Goal: Information Seeking & Learning: Learn about a topic

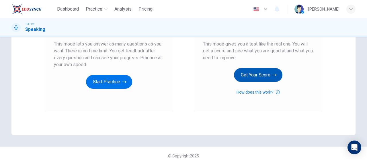
scroll to position [117, 0]
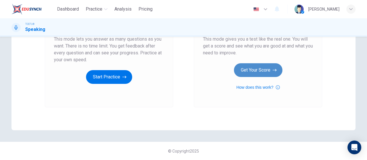
click at [266, 70] on button "Get Your Score" at bounding box center [258, 70] width 49 height 14
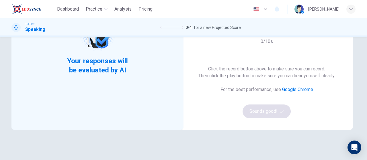
scroll to position [31, 0]
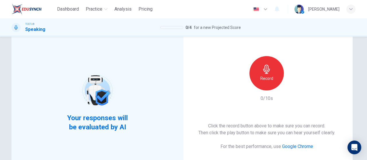
click at [261, 77] on h6 "Record" at bounding box center [267, 78] width 13 height 7
click at [294, 83] on icon "button" at bounding box center [293, 86] width 6 height 6
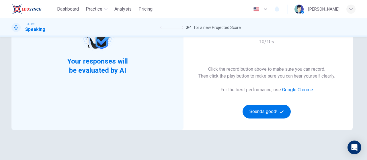
scroll to position [88, 0]
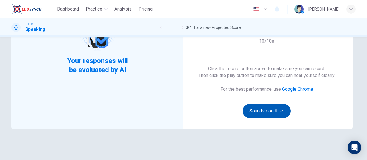
click at [263, 110] on button "Sounds good!" at bounding box center [267, 111] width 48 height 14
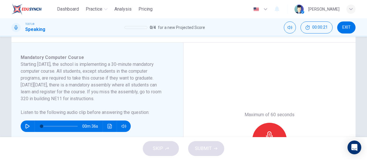
click at [26, 126] on icon "button" at bounding box center [27, 126] width 5 height 5
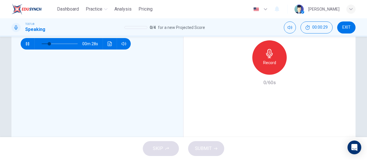
scroll to position [143, 0]
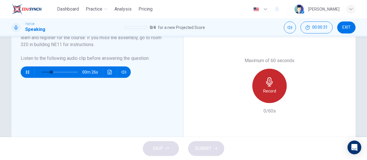
drag, startPoint x: 262, startPoint y: 86, endPoint x: 265, endPoint y: 89, distance: 3.9
click at [263, 86] on div "Record" at bounding box center [270, 86] width 34 height 34
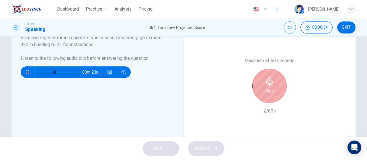
type input "35"
click at [351, 26] on button "EXIT" at bounding box center [347, 28] width 18 height 12
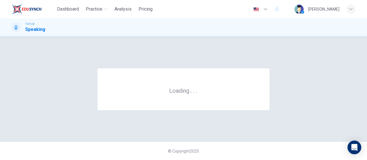
scroll to position [0, 0]
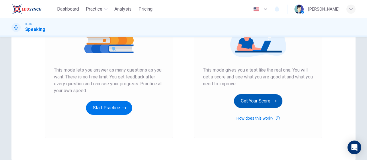
click at [261, 98] on button "Get Your Score" at bounding box center [258, 101] width 49 height 14
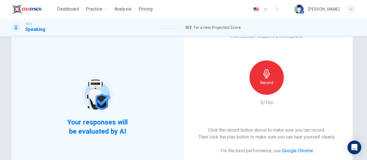
scroll to position [57, 0]
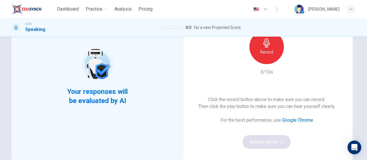
click at [268, 49] on h6 "Record" at bounding box center [267, 52] width 13 height 7
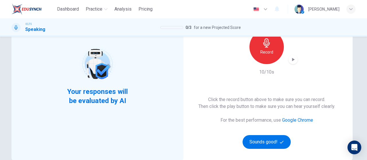
click at [294, 59] on icon "button" at bounding box center [293, 60] width 6 height 6
click at [0, 65] on div "Your responses will be evaluated by AI This Section Requires a Microphone Recor…" at bounding box center [183, 99] width 367 height 124
click at [276, 142] on button "Sounds good!" at bounding box center [267, 142] width 48 height 14
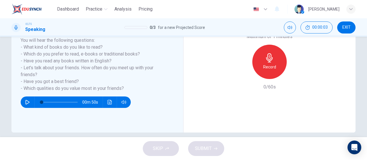
scroll to position [86, 0]
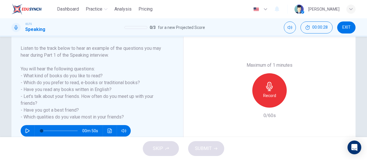
click at [26, 133] on icon "button" at bounding box center [27, 131] width 5 height 5
type input "0"
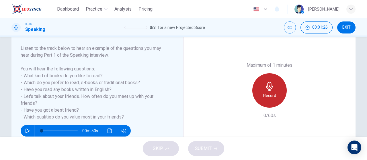
click at [262, 91] on div "Record" at bounding box center [270, 90] width 34 height 34
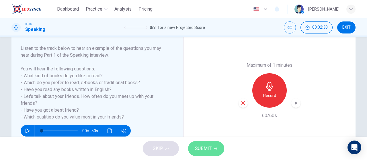
click at [204, 156] on button "SUBMIT" at bounding box center [206, 149] width 36 height 15
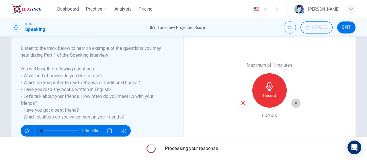
click at [293, 102] on icon "button" at bounding box center [296, 103] width 6 height 6
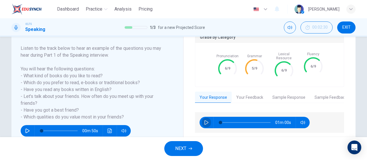
click at [209, 119] on button "button" at bounding box center [206, 122] width 9 height 11
type input "7"
click at [243, 98] on button "Your Feedback" at bounding box center [250, 98] width 36 height 12
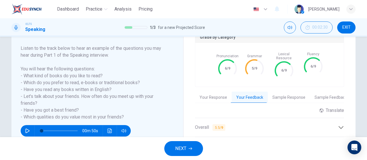
click at [276, 97] on button "Sample Response" at bounding box center [289, 98] width 42 height 12
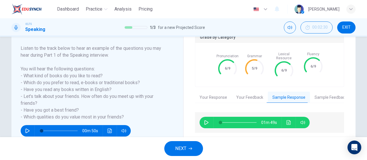
scroll to position [115, 0]
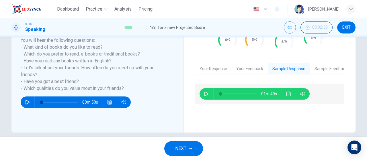
click at [207, 92] on icon "button" at bounding box center [206, 94] width 5 height 5
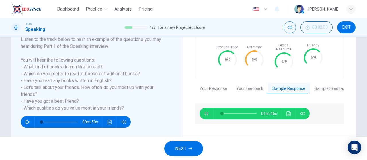
scroll to position [86, 0]
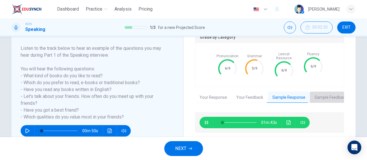
click at [326, 94] on button "Sample Feedback" at bounding box center [331, 98] width 42 height 12
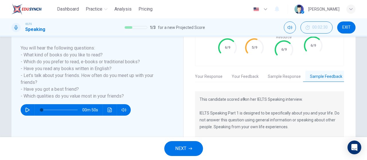
scroll to position [108, 0]
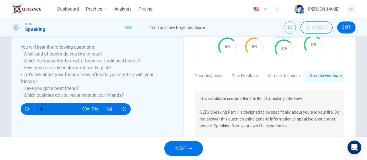
click at [272, 73] on button "Sample Response" at bounding box center [284, 76] width 42 height 12
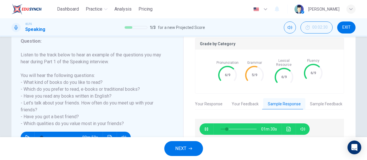
scroll to position [79, 0]
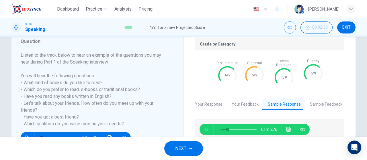
click at [207, 127] on icon "button" at bounding box center [206, 129] width 5 height 5
type input "20"
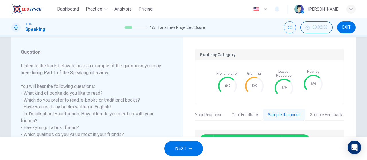
scroll to position [64, 0]
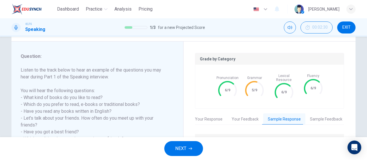
click at [228, 119] on button "Your Feedback" at bounding box center [245, 120] width 36 height 12
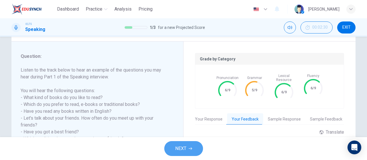
click at [181, 151] on span "NEXT" at bounding box center [180, 149] width 11 height 8
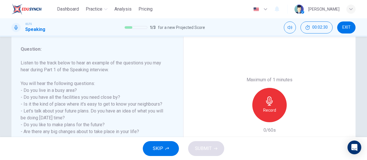
scroll to position [86, 0]
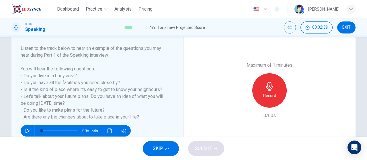
click at [270, 92] on div "Record" at bounding box center [270, 90] width 34 height 34
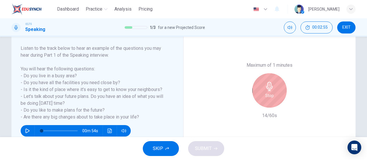
click at [173, 145] on button "SKIP" at bounding box center [161, 149] width 36 height 15
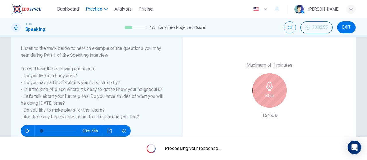
click at [100, 9] on span "Practice" at bounding box center [94, 9] width 17 height 7
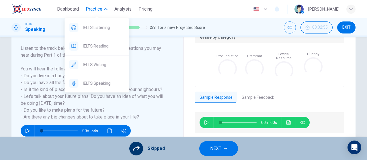
click at [98, 8] on span "Practice" at bounding box center [94, 9] width 17 height 7
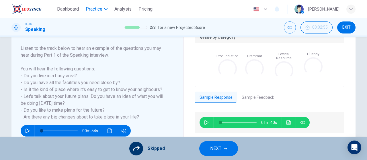
click at [98, 9] on span "Practice" at bounding box center [94, 9] width 17 height 7
click at [349, 8] on div "button" at bounding box center [351, 9] width 9 height 9
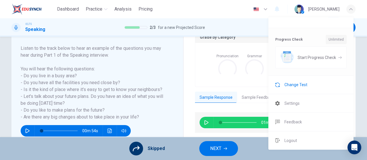
scroll to position [53, 0]
click at [309, 89] on li "Change Test" at bounding box center [311, 85] width 85 height 18
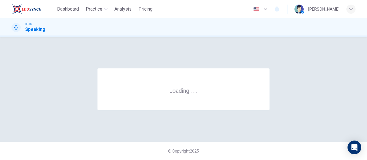
scroll to position [0, 0]
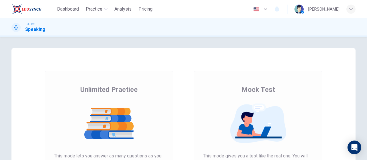
scroll to position [86, 0]
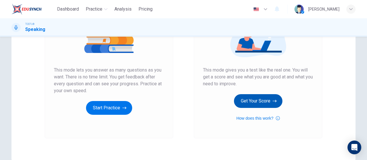
click at [264, 101] on button "Get Your Score" at bounding box center [258, 101] width 49 height 14
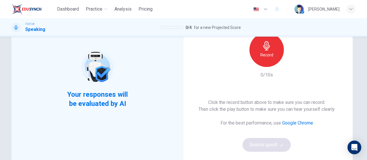
scroll to position [2, 0]
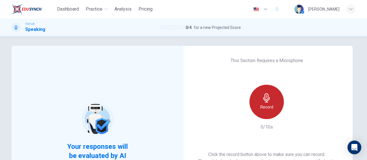
click at [265, 106] on h6 "Record" at bounding box center [267, 107] width 13 height 7
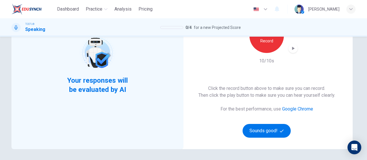
scroll to position [60, 0]
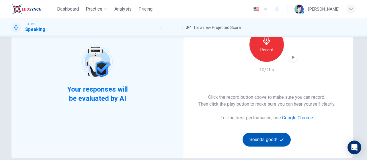
click at [259, 140] on button "Sounds good!" at bounding box center [267, 140] width 48 height 14
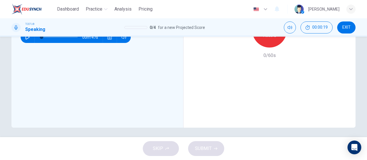
scroll to position [200, 0]
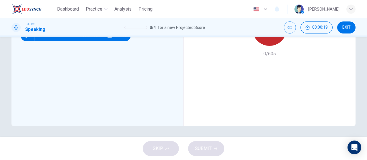
click at [267, 44] on div "Record" at bounding box center [270, 28] width 34 height 34
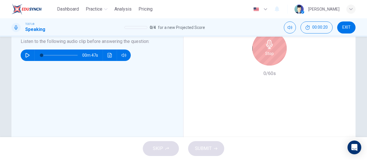
scroll to position [143, 0]
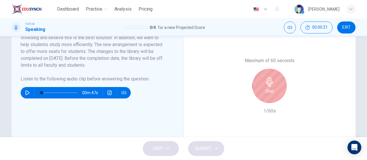
click at [268, 94] on h6 "Stop" at bounding box center [270, 91] width 9 height 7
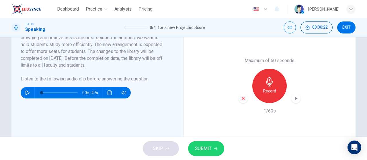
click at [207, 153] on span "SUBMIT" at bounding box center [203, 149] width 17 height 8
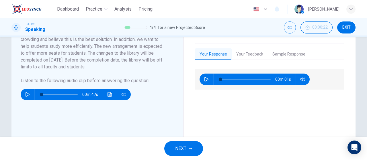
scroll to position [114, 0]
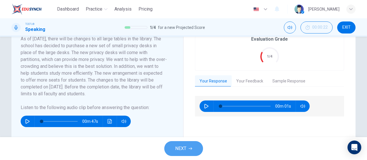
click at [193, 149] on button "NEXT" at bounding box center [183, 149] width 39 height 15
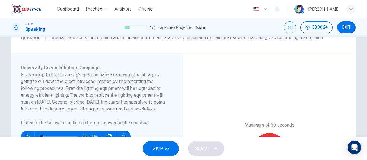
scroll to position [57, 0]
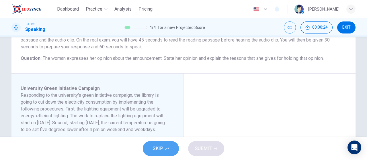
click at [171, 144] on button "SKIP" at bounding box center [161, 149] width 36 height 15
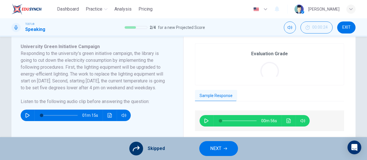
scroll to position [86, 0]
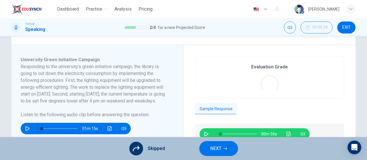
click at [217, 151] on span "NEXT" at bounding box center [215, 149] width 11 height 8
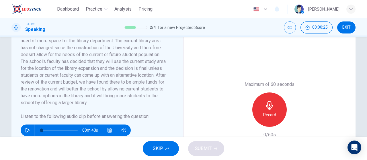
scroll to position [172, 0]
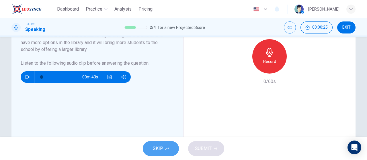
click at [173, 152] on button "SKIP" at bounding box center [161, 149] width 36 height 15
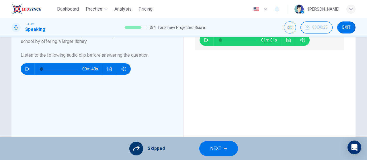
scroll to position [171, 0]
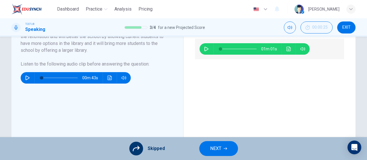
click at [224, 146] on button "NEXT" at bounding box center [218, 149] width 39 height 15
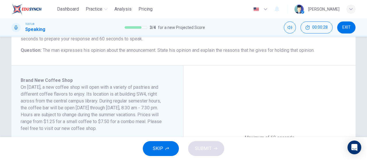
scroll to position [29, 0]
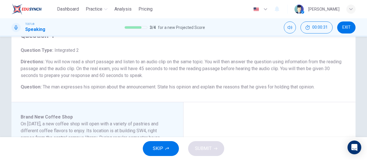
click at [165, 150] on button "SKIP" at bounding box center [161, 149] width 36 height 15
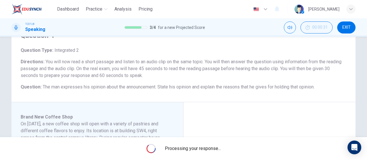
scroll to position [0, 0]
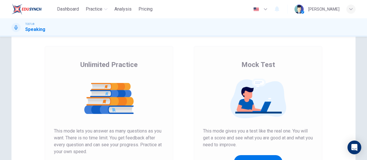
scroll to position [86, 0]
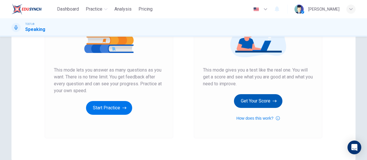
click at [264, 102] on button "Get Your Score" at bounding box center [258, 101] width 49 height 14
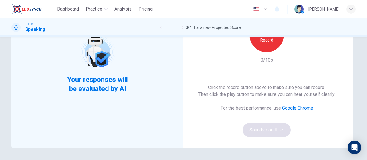
scroll to position [57, 0]
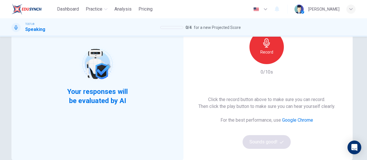
drag, startPoint x: 261, startPoint y: 52, endPoint x: 262, endPoint y: 58, distance: 6.0
click at [261, 52] on h6 "Record" at bounding box center [267, 52] width 13 height 7
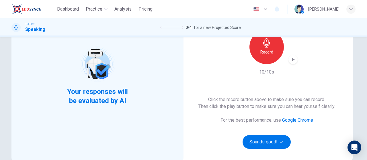
click at [283, 140] on button "Sounds good!" at bounding box center [267, 142] width 48 height 14
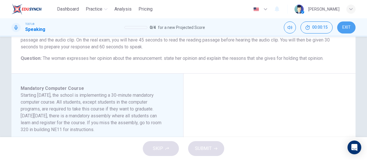
click at [351, 29] on button "EXIT" at bounding box center [347, 28] width 18 height 12
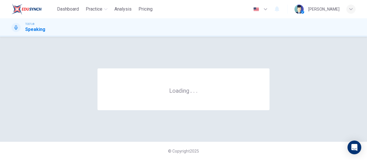
scroll to position [0, 0]
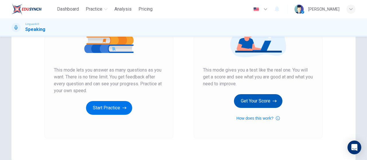
click at [262, 97] on button "Get Your Score" at bounding box center [258, 101] width 49 height 14
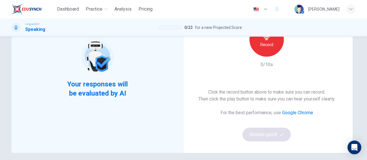
scroll to position [29, 0]
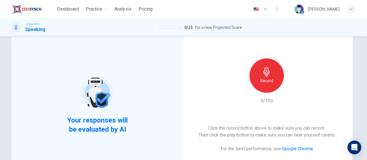
click at [260, 91] on div "Record" at bounding box center [267, 76] width 34 height 34
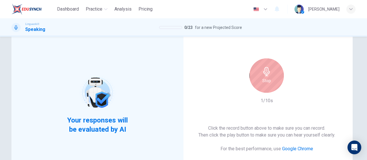
scroll to position [57, 0]
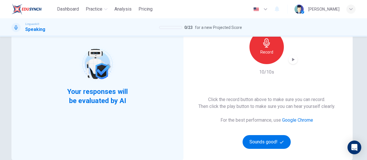
click at [293, 61] on icon "button" at bounding box center [293, 60] width 6 height 6
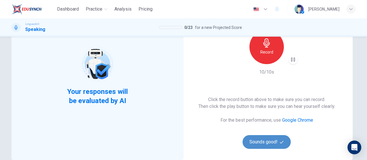
click at [268, 142] on button "Sounds good!" at bounding box center [267, 142] width 48 height 14
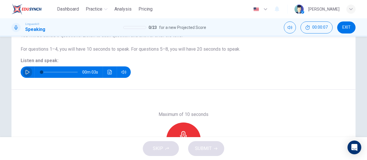
click at [26, 73] on icon "button" at bounding box center [28, 72] width 4 height 5
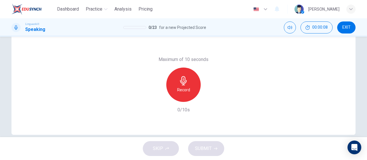
scroll to position [115, 0]
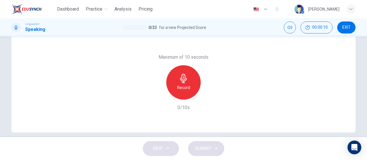
type input "0"
click at [190, 92] on div "Record" at bounding box center [183, 82] width 34 height 34
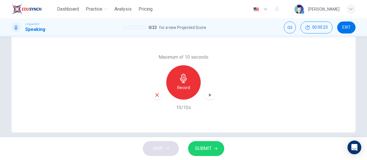
click at [220, 157] on div "SKIP SUBMIT" at bounding box center [183, 148] width 367 height 23
click at [217, 153] on button "SUBMIT" at bounding box center [206, 149] width 36 height 15
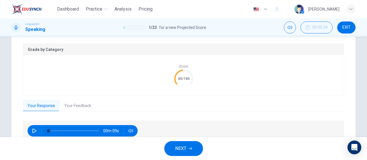
scroll to position [142, 0]
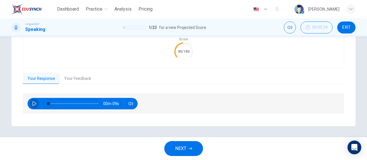
click at [34, 105] on icon "button" at bounding box center [34, 104] width 5 height 5
type input "0"
click at [75, 77] on button "Your Feedback" at bounding box center [78, 79] width 36 height 12
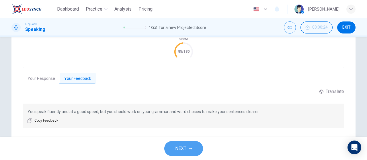
click at [193, 148] on button "NEXT" at bounding box center [183, 149] width 39 height 15
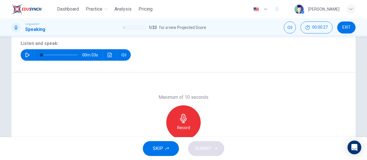
scroll to position [93, 0]
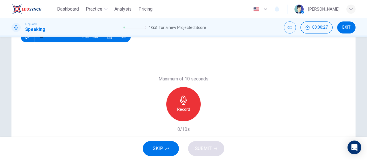
click at [27, 38] on icon "button" at bounding box center [27, 36] width 5 height 5
click at [187, 111] on h6 "Record" at bounding box center [183, 109] width 13 height 7
click at [206, 150] on span "SUBMIT" at bounding box center [203, 149] width 17 height 8
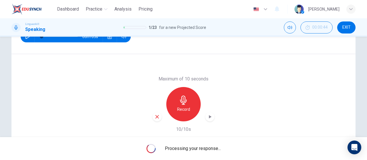
click at [209, 119] on icon "button" at bounding box center [210, 117] width 6 height 6
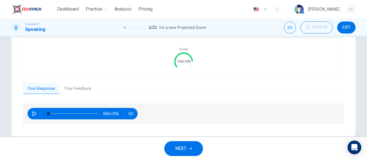
scroll to position [142, 0]
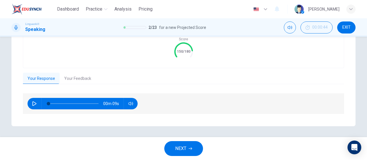
click at [75, 82] on button "Your Feedback" at bounding box center [78, 79] width 36 height 12
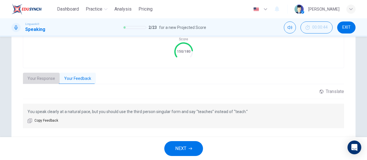
click at [40, 80] on button "Your Response" at bounding box center [41, 79] width 37 height 12
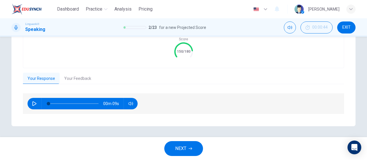
click at [183, 151] on span "NEXT" at bounding box center [180, 149] width 11 height 8
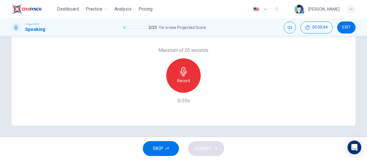
scroll to position [122, 0]
click at [181, 80] on h6 "Record" at bounding box center [183, 80] width 13 height 7
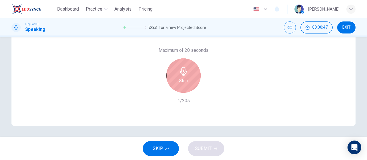
click at [177, 85] on div "Stop" at bounding box center [183, 76] width 34 height 34
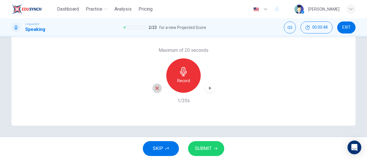
click at [157, 89] on icon "button" at bounding box center [157, 88] width 5 height 5
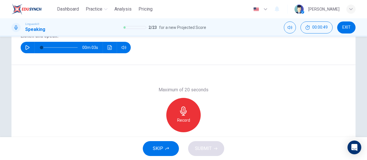
scroll to position [64, 0]
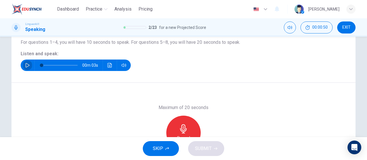
click at [26, 67] on icon "button" at bounding box center [27, 65] width 5 height 5
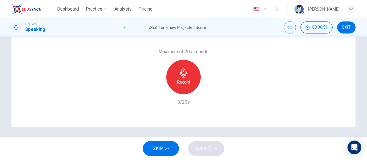
scroll to position [122, 0]
click at [186, 84] on h6 "Record" at bounding box center [183, 80] width 13 height 7
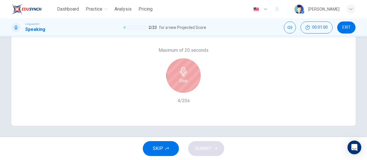
click at [187, 84] on div "Stop" at bounding box center [183, 76] width 34 height 34
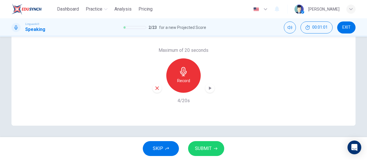
click at [156, 89] on icon "button" at bounding box center [157, 88] width 5 height 5
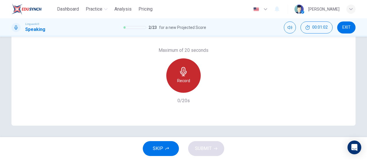
click at [177, 84] on h6 "Record" at bounding box center [183, 80] width 13 height 7
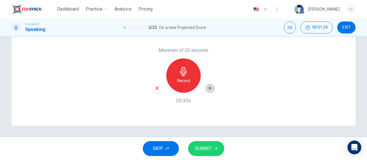
click at [207, 89] on icon "button" at bounding box center [210, 89] width 6 height 6
click at [212, 147] on button "SUBMIT" at bounding box center [206, 149] width 36 height 15
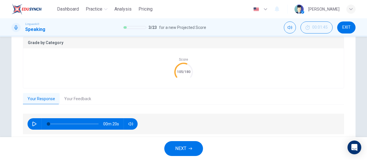
click at [30, 122] on button "button" at bounding box center [34, 124] width 9 height 11
click at [71, 98] on button "Your Feedback" at bounding box center [78, 99] width 36 height 12
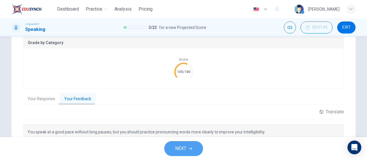
click at [182, 145] on span "NEXT" at bounding box center [180, 149] width 11 height 8
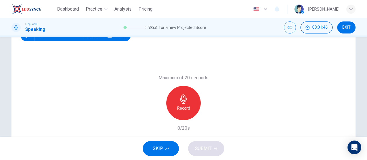
scroll to position [64, 0]
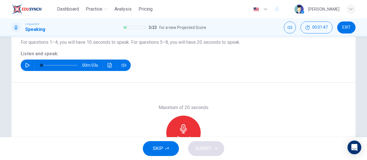
click at [28, 66] on icon "button" at bounding box center [27, 65] width 5 height 5
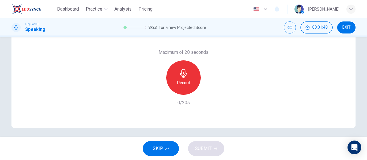
scroll to position [122, 0]
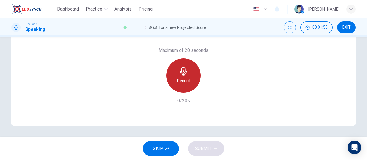
click at [185, 82] on h6 "Record" at bounding box center [183, 80] width 13 height 7
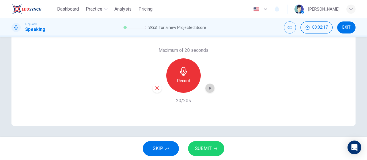
click at [211, 88] on icon "button" at bounding box center [210, 89] width 6 height 6
click at [219, 151] on button "SUBMIT" at bounding box center [206, 149] width 36 height 15
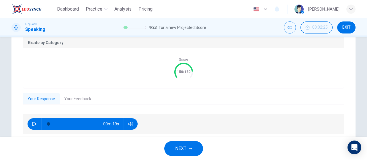
click at [75, 98] on button "Your Feedback" at bounding box center [78, 99] width 36 height 12
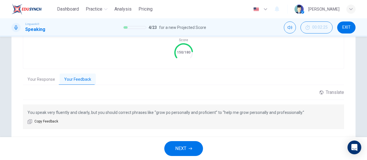
scroll to position [150, 0]
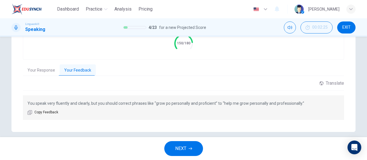
click at [197, 146] on button "NEXT" at bounding box center [183, 149] width 39 height 15
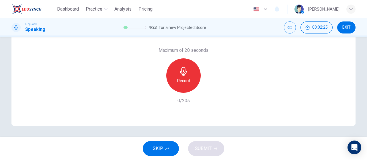
scroll to position [122, 0]
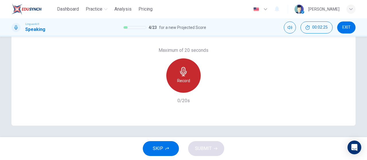
click at [187, 87] on div "Record" at bounding box center [183, 76] width 34 height 34
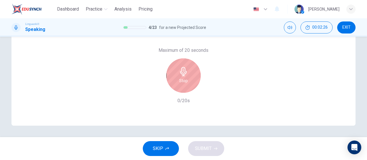
click at [183, 84] on h6 "Stop" at bounding box center [183, 80] width 9 height 7
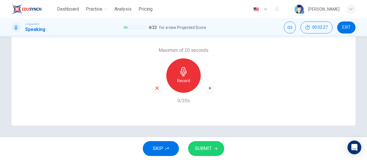
click at [157, 88] on icon "button" at bounding box center [157, 88] width 5 height 5
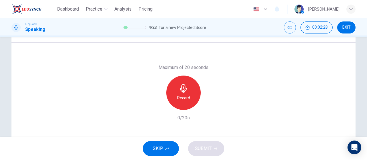
scroll to position [64, 0]
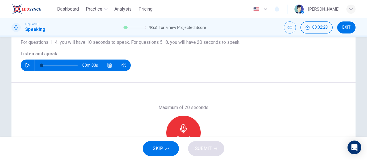
click at [30, 64] on button "button" at bounding box center [27, 65] width 9 height 11
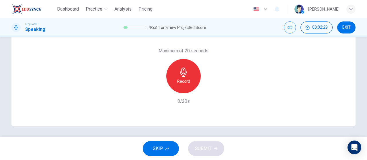
scroll to position [122, 0]
type input "0"
click at [189, 86] on div "Record" at bounding box center [183, 76] width 34 height 34
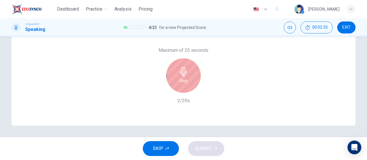
click at [189, 86] on div "Stop" at bounding box center [183, 76] width 34 height 34
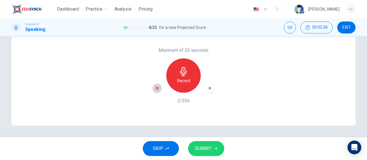
click at [159, 90] on div "button" at bounding box center [157, 88] width 9 height 9
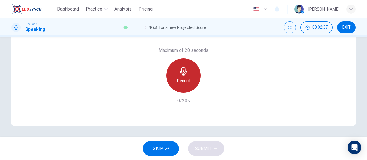
click at [180, 86] on div "Record" at bounding box center [183, 76] width 34 height 34
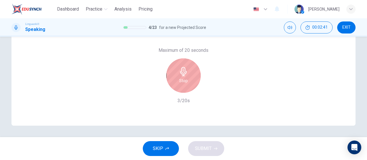
click at [182, 75] on icon "button" at bounding box center [183, 71] width 7 height 9
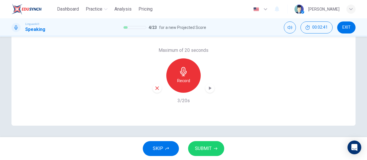
click at [156, 89] on icon "button" at bounding box center [157, 88] width 3 height 3
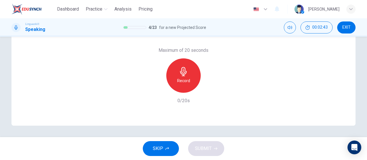
click at [184, 86] on div "Record" at bounding box center [183, 76] width 34 height 34
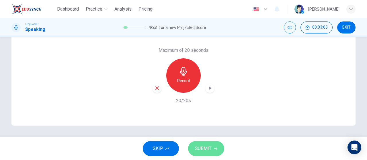
click at [211, 149] on span "SUBMIT" at bounding box center [203, 149] width 17 height 8
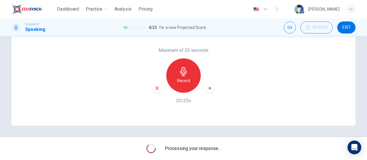
click at [209, 89] on icon "button" at bounding box center [210, 88] width 3 height 3
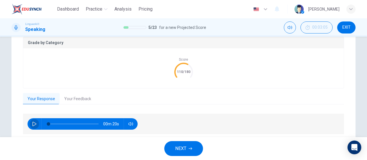
click at [32, 127] on button "button" at bounding box center [34, 124] width 9 height 11
type input "0"
click at [73, 101] on button "Your Feedback" at bounding box center [78, 99] width 36 height 12
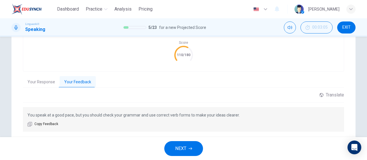
scroll to position [150, 0]
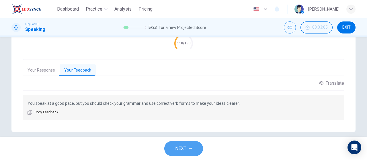
click at [184, 148] on span "NEXT" at bounding box center [180, 149] width 11 height 8
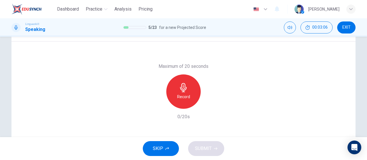
scroll to position [64, 0]
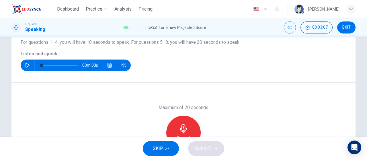
click at [32, 62] on div "00m 03s" at bounding box center [76, 65] width 110 height 11
click at [26, 66] on icon "button" at bounding box center [27, 65] width 5 height 5
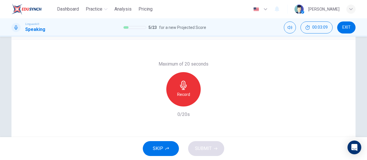
scroll to position [122, 0]
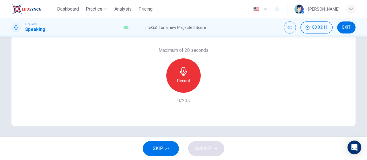
type input "0"
click at [187, 85] on div "Record" at bounding box center [183, 76] width 34 height 34
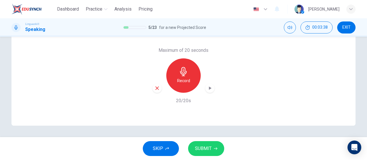
click at [211, 91] on icon "button" at bounding box center [210, 89] width 6 height 6
click at [208, 149] on span "SUBMIT" at bounding box center [203, 149] width 17 height 8
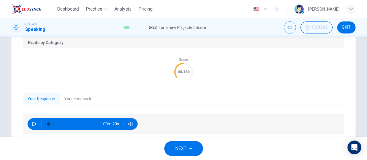
click at [30, 126] on button "button" at bounding box center [34, 124] width 9 height 11
type input "5"
click at [189, 148] on button "NEXT" at bounding box center [183, 149] width 39 height 15
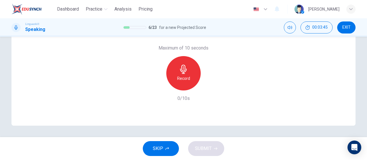
scroll to position [64, 0]
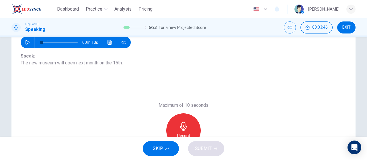
click at [25, 45] on button "button" at bounding box center [27, 42] width 9 height 11
type input "0"
click at [185, 122] on icon "button" at bounding box center [183, 126] width 9 height 9
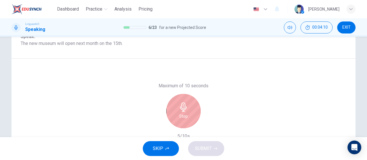
scroll to position [93, 0]
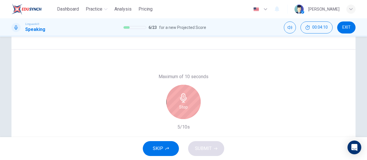
click at [185, 108] on h6 "Stop" at bounding box center [183, 107] width 9 height 7
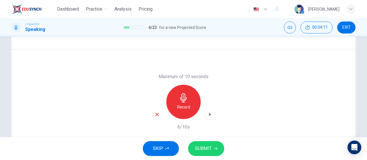
click at [209, 115] on icon "button" at bounding box center [210, 114] width 3 height 3
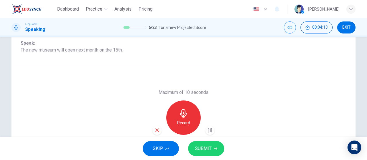
scroll to position [64, 0]
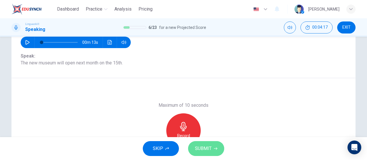
click at [214, 148] on icon "button" at bounding box center [215, 148] width 3 height 3
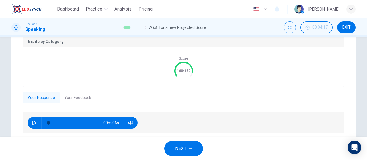
scroll to position [122, 0]
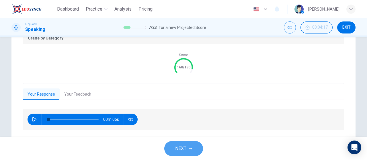
click at [180, 150] on span "NEXT" at bounding box center [180, 149] width 11 height 8
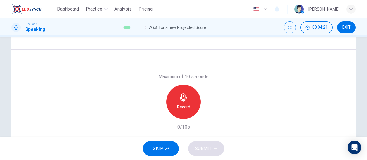
scroll to position [64, 0]
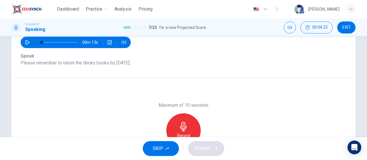
click at [185, 126] on icon "button" at bounding box center [183, 126] width 9 height 9
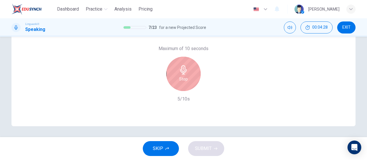
scroll to position [122, 0]
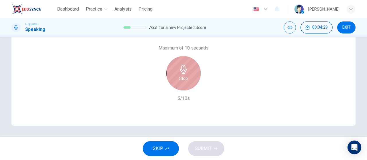
click at [184, 67] on icon "button" at bounding box center [183, 69] width 9 height 9
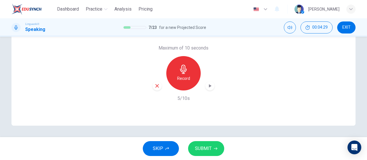
click at [208, 82] on div "button" at bounding box center [210, 86] width 9 height 9
click at [220, 145] on button "SUBMIT" at bounding box center [206, 149] width 36 height 15
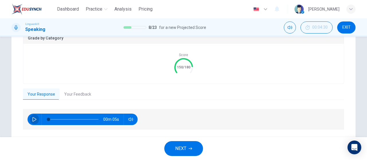
click at [34, 120] on icon "button" at bounding box center [34, 119] width 4 height 5
type input "34"
click at [52, 98] on button "Your Response" at bounding box center [41, 95] width 37 height 12
click at [76, 97] on button "Your Feedback" at bounding box center [78, 95] width 36 height 12
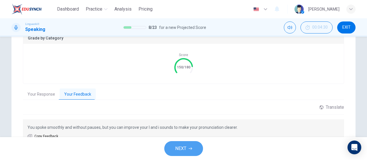
click at [193, 149] on button "NEXT" at bounding box center [183, 149] width 39 height 15
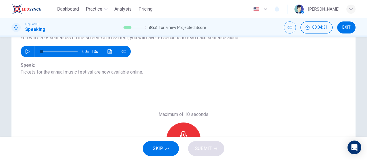
scroll to position [64, 0]
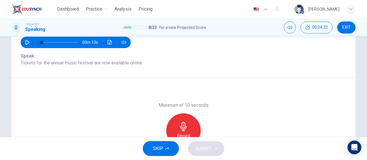
click at [179, 124] on icon "button" at bounding box center [183, 126] width 9 height 9
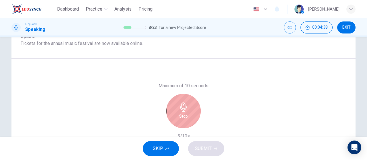
scroll to position [93, 0]
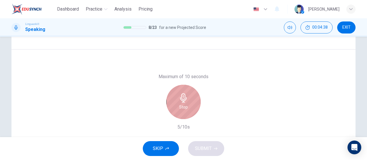
click at [193, 102] on div "Stop" at bounding box center [183, 102] width 34 height 34
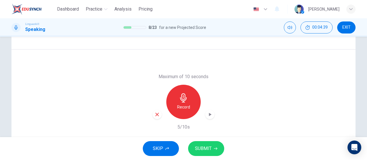
click at [210, 141] on div "SKIP SUBMIT" at bounding box center [183, 148] width 367 height 23
click at [208, 118] on div "button" at bounding box center [210, 114] width 9 height 9
click at [208, 146] on span "SUBMIT" at bounding box center [203, 149] width 17 height 8
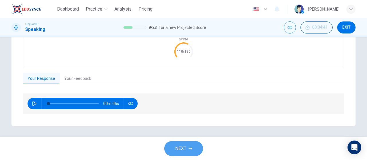
click at [190, 150] on icon "button" at bounding box center [190, 148] width 3 height 3
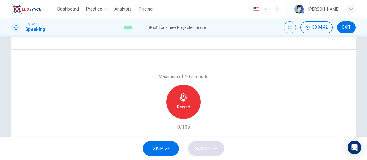
click at [175, 144] on button "SKIP" at bounding box center [161, 149] width 36 height 15
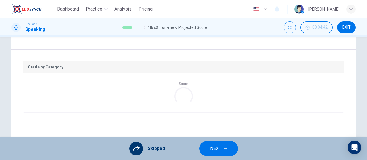
scroll to position [122, 0]
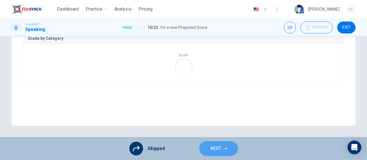
click at [222, 151] on button "NEXT" at bounding box center [218, 149] width 39 height 15
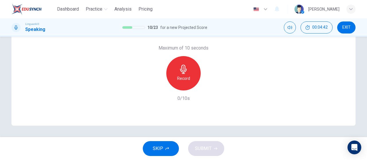
click at [176, 150] on button "SKIP" at bounding box center [161, 149] width 36 height 15
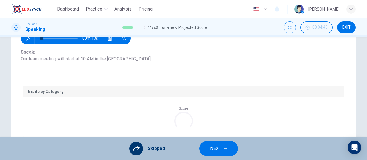
scroll to position [64, 0]
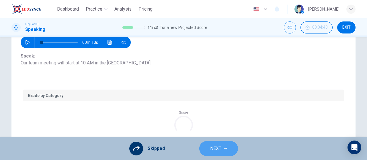
click at [214, 144] on button "NEXT" at bounding box center [218, 149] width 39 height 15
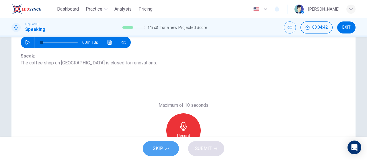
click at [160, 148] on span "SKIP" at bounding box center [158, 149] width 10 height 8
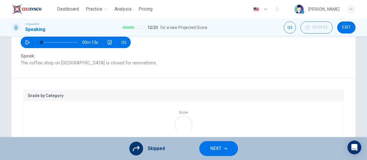
click at [220, 149] on span "NEXT" at bounding box center [215, 149] width 11 height 8
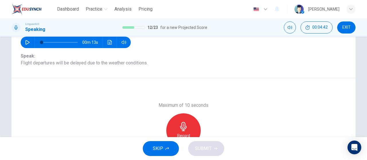
click at [160, 151] on span "SKIP" at bounding box center [158, 149] width 10 height 8
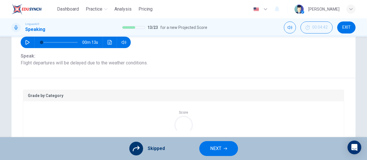
click at [217, 151] on span "NEXT" at bounding box center [215, 149] width 11 height 8
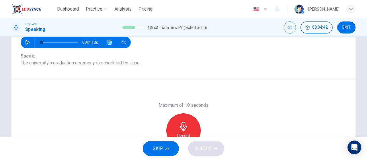
click at [159, 152] on span "SKIP" at bounding box center [158, 149] width 10 height 8
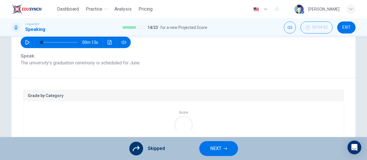
click at [219, 145] on span "NEXT" at bounding box center [215, 149] width 11 height 8
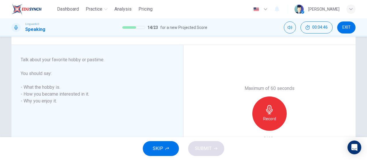
scroll to position [57, 0]
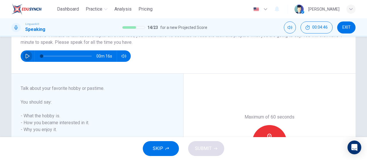
click at [27, 56] on icon "button" at bounding box center [27, 56] width 5 height 5
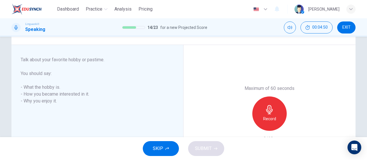
scroll to position [115, 0]
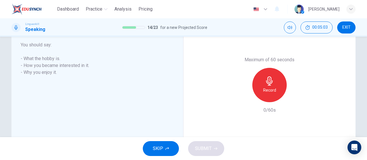
type input "0"
click at [273, 88] on h6 "Record" at bounding box center [269, 90] width 13 height 7
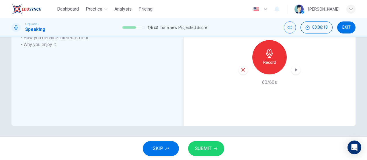
click at [298, 72] on div "button" at bounding box center [296, 69] width 9 height 9
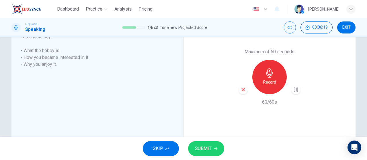
scroll to position [114, 0]
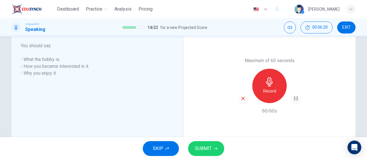
click at [215, 152] on button "SUBMIT" at bounding box center [206, 149] width 36 height 15
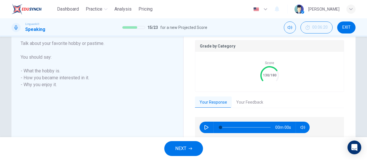
scroll to position [125, 0]
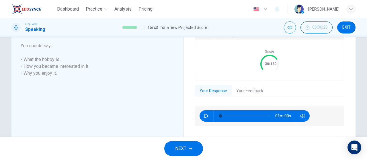
click at [208, 115] on button "button" at bounding box center [206, 116] width 9 height 11
type input "2"
click at [248, 91] on button "Your Feedback" at bounding box center [250, 91] width 36 height 12
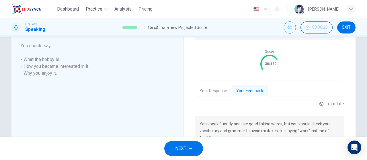
click at [193, 147] on button "NEXT" at bounding box center [183, 149] width 39 height 15
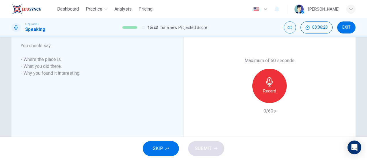
scroll to position [85, 0]
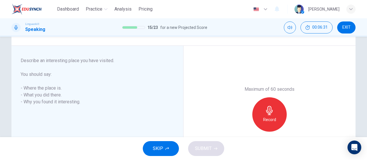
click at [269, 115] on icon "button" at bounding box center [269, 110] width 9 height 9
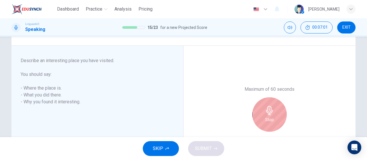
scroll to position [114, 0]
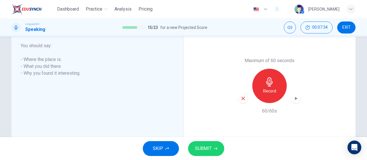
drag, startPoint x: 208, startPoint y: 146, endPoint x: 222, endPoint y: 137, distance: 17.3
click at [208, 146] on span "SUBMIT" at bounding box center [203, 149] width 17 height 8
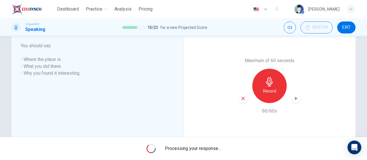
click at [293, 98] on icon "button" at bounding box center [296, 99] width 6 height 6
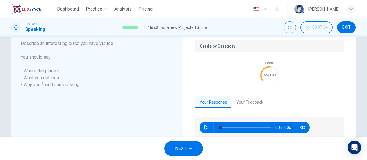
scroll to position [125, 0]
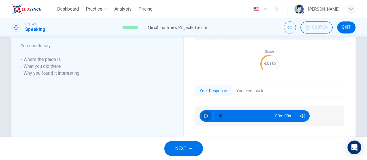
click at [206, 115] on icon "button" at bounding box center [206, 116] width 5 height 5
click at [256, 90] on button "Your Feedback" at bounding box center [250, 91] width 36 height 12
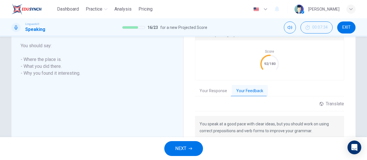
click at [197, 151] on button "NEXT" at bounding box center [183, 149] width 39 height 15
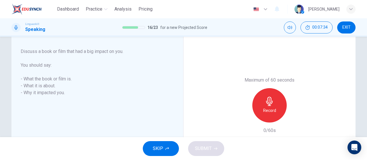
scroll to position [85, 0]
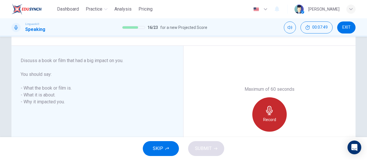
click at [276, 113] on div "Record" at bounding box center [270, 115] width 34 height 34
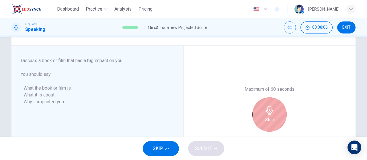
scroll to position [114, 0]
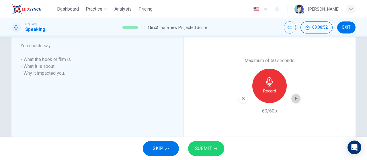
click at [296, 99] on icon "button" at bounding box center [296, 99] width 6 height 6
click at [208, 150] on span "SUBMIT" at bounding box center [203, 149] width 17 height 8
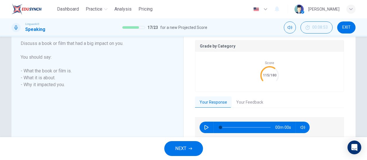
scroll to position [125, 0]
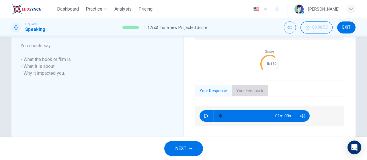
click at [253, 86] on button "Your Feedback" at bounding box center [250, 91] width 36 height 12
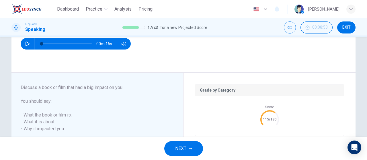
scroll to position [68, 0]
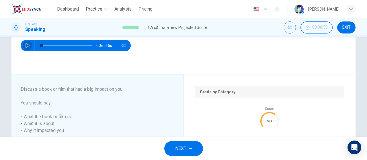
click at [26, 45] on icon "button" at bounding box center [27, 45] width 5 height 5
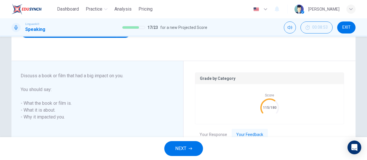
scroll to position [125, 0]
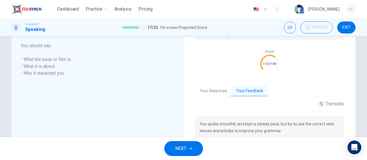
drag, startPoint x: 215, startPoint y: 93, endPoint x: 222, endPoint y: 94, distance: 7.8
click at [215, 93] on button "Your Response" at bounding box center [213, 91] width 37 height 12
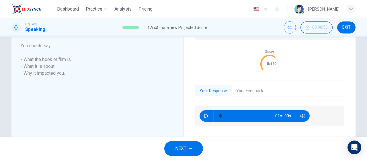
click at [247, 92] on button "Your Feedback" at bounding box center [250, 91] width 36 height 12
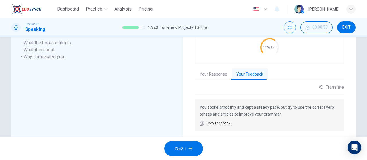
scroll to position [102, 0]
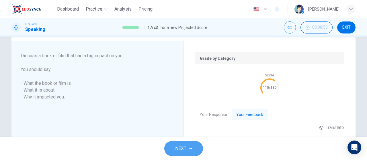
click at [173, 150] on button "NEXT" at bounding box center [183, 149] width 39 height 15
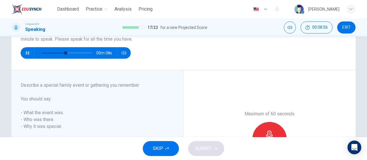
scroll to position [73, 0]
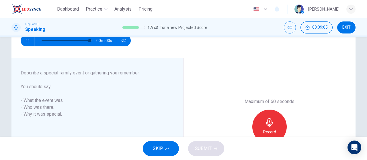
type input "0"
click at [267, 118] on div "Record" at bounding box center [270, 127] width 34 height 34
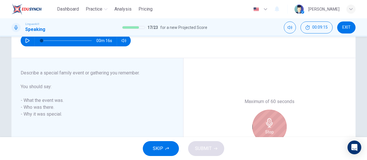
click at [270, 127] on icon "button" at bounding box center [269, 123] width 9 height 9
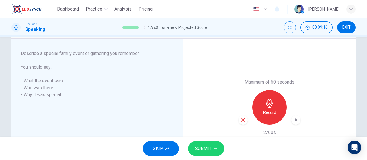
scroll to position [102, 0]
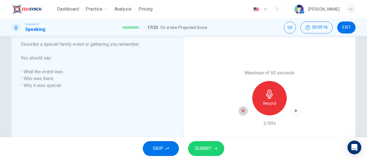
click at [245, 112] on div "button" at bounding box center [243, 110] width 9 height 9
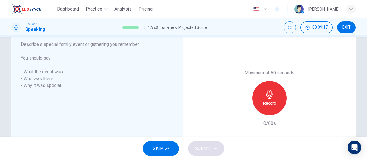
scroll to position [73, 0]
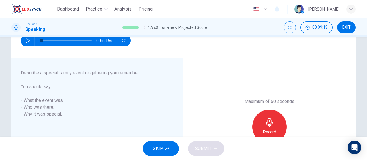
click at [267, 120] on icon "button" at bounding box center [269, 123] width 7 height 9
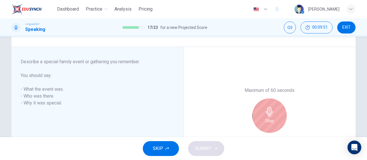
scroll to position [102, 0]
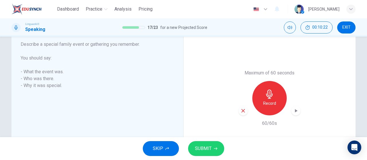
click at [210, 147] on span "SUBMIT" at bounding box center [203, 149] width 17 height 8
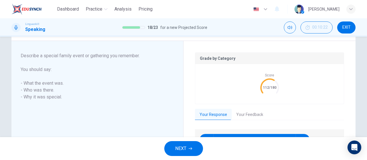
scroll to position [113, 0]
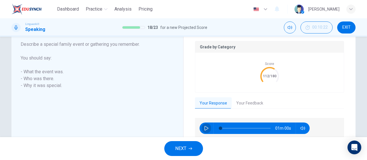
click at [207, 131] on button "button" at bounding box center [206, 128] width 9 height 11
type input "7"
click at [247, 102] on button "Your Feedback" at bounding box center [250, 104] width 36 height 12
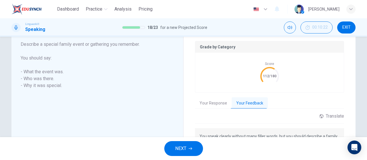
scroll to position [142, 0]
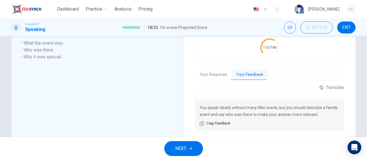
click at [191, 150] on icon "button" at bounding box center [190, 148] width 3 height 3
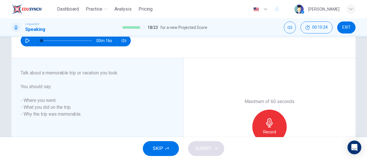
scroll to position [102, 0]
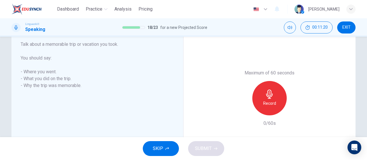
click at [270, 102] on h6 "Record" at bounding box center [269, 103] width 13 height 7
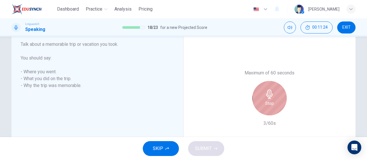
drag, startPoint x: 270, startPoint y: 103, endPoint x: 259, endPoint y: 111, distance: 13.9
click at [270, 104] on h6 "Stop" at bounding box center [270, 103] width 9 height 7
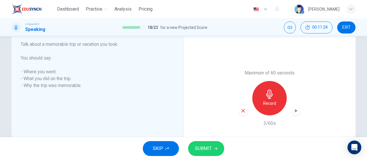
click at [248, 110] on div "Record" at bounding box center [270, 98] width 62 height 34
click at [243, 111] on icon "button" at bounding box center [243, 110] width 5 height 5
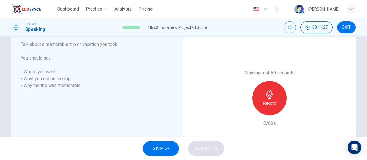
click at [274, 94] on div "Record" at bounding box center [270, 98] width 34 height 34
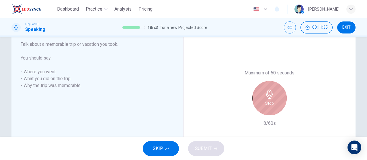
click at [271, 93] on icon "button" at bounding box center [269, 94] width 9 height 9
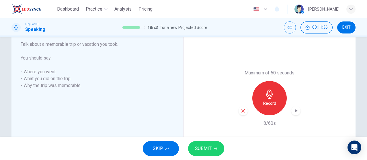
click at [243, 111] on icon "button" at bounding box center [243, 110] width 5 height 5
click at [271, 101] on h6 "Record" at bounding box center [269, 103] width 13 height 7
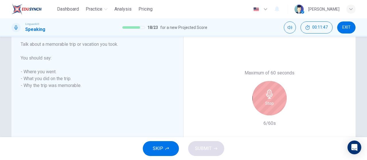
drag, startPoint x: 271, startPoint y: 104, endPoint x: 279, endPoint y: 113, distance: 12.4
click at [279, 113] on div "Stop" at bounding box center [270, 98] width 62 height 34
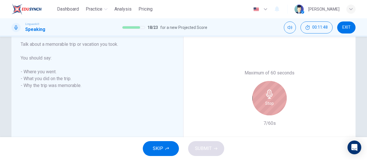
click at [261, 104] on div "Stop" at bounding box center [270, 98] width 34 height 34
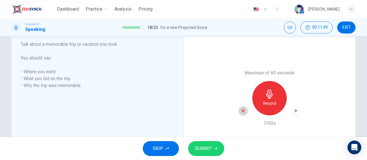
click at [242, 111] on icon "button" at bounding box center [243, 110] width 3 height 3
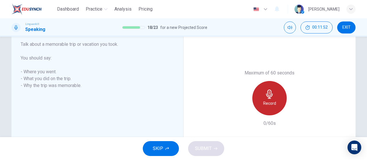
click at [274, 100] on div "Record" at bounding box center [270, 98] width 34 height 34
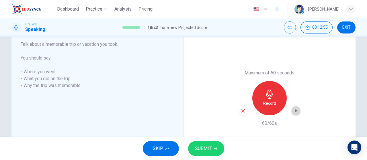
click at [295, 110] on icon "button" at bounding box center [296, 111] width 6 height 6
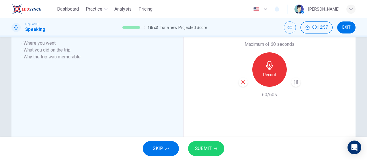
click at [204, 145] on button "SUBMIT" at bounding box center [206, 149] width 36 height 15
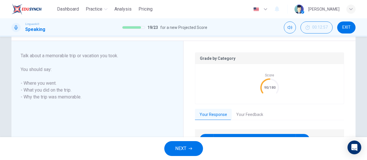
scroll to position [113, 0]
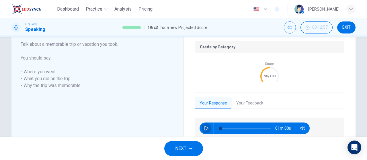
click at [207, 131] on button "button" at bounding box center [206, 128] width 9 height 11
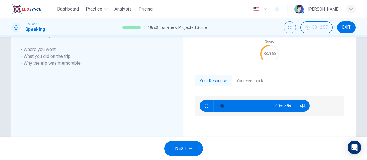
scroll to position [154, 0]
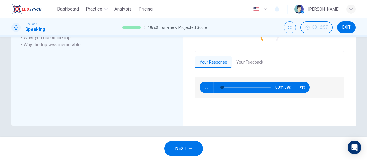
type input "5"
click at [186, 152] on span "NEXT" at bounding box center [180, 149] width 11 height 8
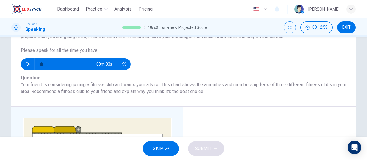
scroll to position [57, 0]
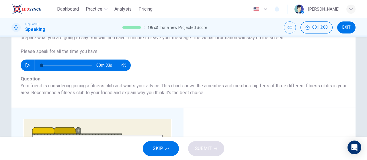
click at [158, 143] on button "SKIP" at bounding box center [161, 149] width 36 height 15
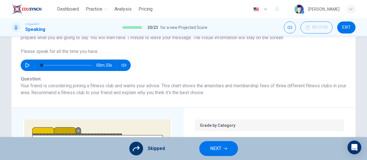
click at [211, 150] on span "NEXT" at bounding box center [215, 149] width 11 height 8
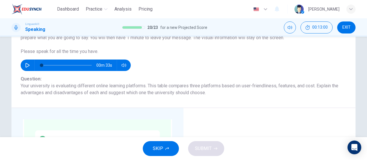
click at [152, 150] on button "SKIP" at bounding box center [161, 149] width 36 height 15
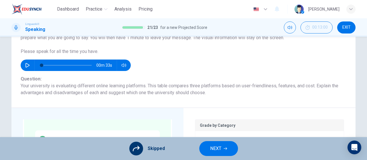
click at [212, 148] on span "NEXT" at bounding box center [215, 149] width 11 height 8
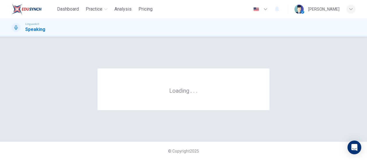
scroll to position [0, 0]
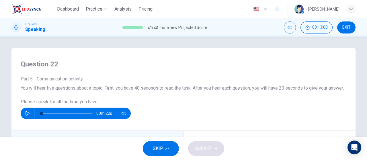
click at [166, 147] on button "SKIP" at bounding box center [161, 149] width 36 height 15
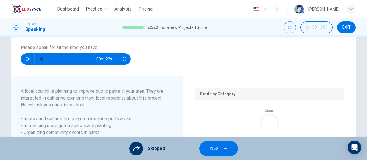
scroll to position [86, 0]
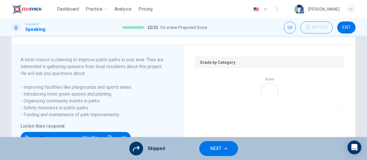
click at [223, 151] on button "NEXT" at bounding box center [218, 149] width 39 height 15
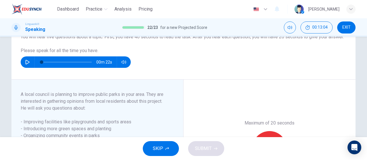
scroll to position [63, 0]
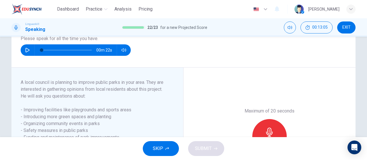
click at [170, 146] on button "SKIP" at bounding box center [161, 149] width 36 height 15
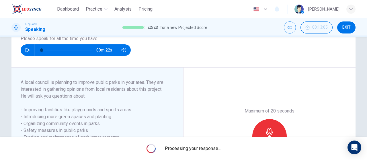
scroll to position [0, 0]
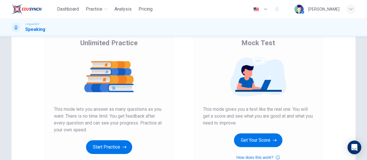
scroll to position [115, 0]
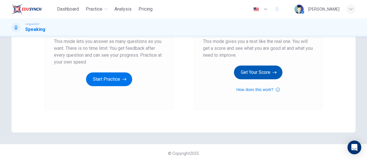
click at [273, 70] on icon "button" at bounding box center [275, 73] width 4 height 6
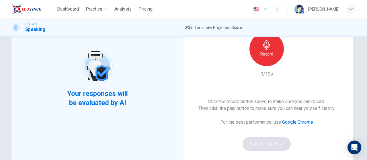
scroll to position [57, 0]
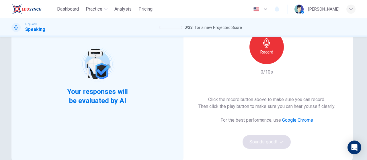
click at [277, 55] on div "Record" at bounding box center [267, 47] width 34 height 34
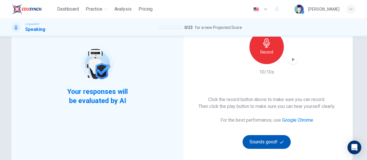
drag, startPoint x: 269, startPoint y: 151, endPoint x: 267, endPoint y: 147, distance: 4.6
click at [269, 151] on div "This Section Requires a Microphone Record 10/10s Click the record button above …" at bounding box center [267, 76] width 172 height 170
click at [267, 147] on button "Sounds good!" at bounding box center [267, 142] width 48 height 14
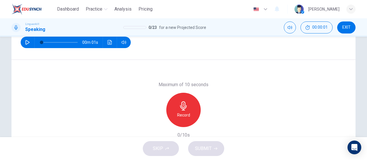
scroll to position [122, 0]
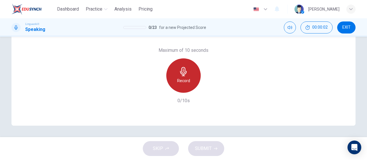
click at [173, 87] on div "Record" at bounding box center [183, 76] width 34 height 34
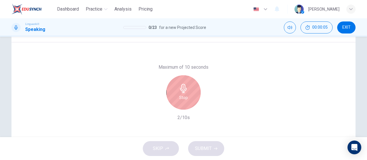
scroll to position [93, 0]
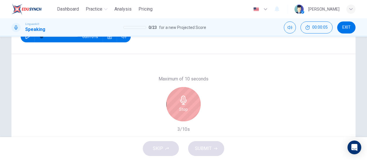
click at [173, 108] on div "Stop" at bounding box center [183, 104] width 34 height 34
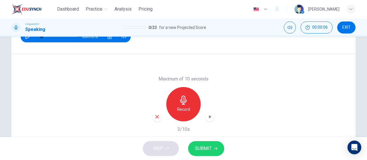
click at [153, 118] on div "button" at bounding box center [157, 117] width 9 height 9
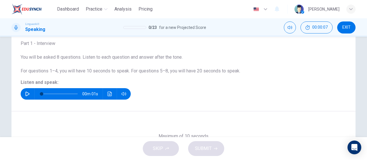
click at [29, 94] on button "button" at bounding box center [27, 93] width 9 height 11
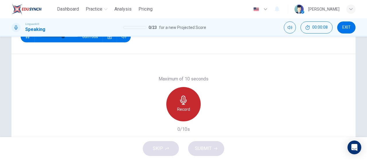
click at [175, 100] on div "Record" at bounding box center [183, 104] width 34 height 34
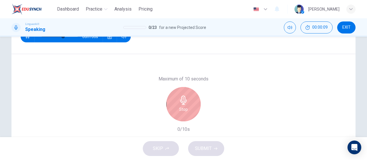
type input "0"
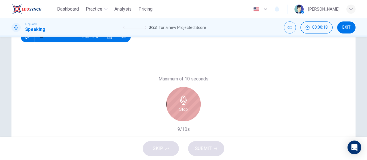
click at [177, 105] on div "Stop" at bounding box center [183, 104] width 34 height 34
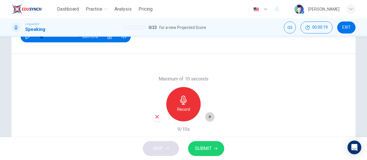
click at [209, 115] on icon "button" at bounding box center [210, 117] width 6 height 6
click at [210, 150] on span "SUBMIT" at bounding box center [203, 149] width 17 height 8
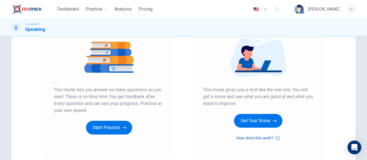
scroll to position [86, 0]
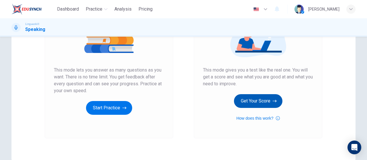
click at [268, 95] on button "Get Your Score" at bounding box center [258, 101] width 49 height 14
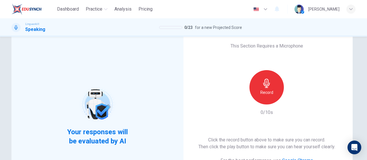
scroll to position [57, 0]
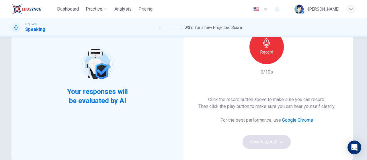
click at [346, 7] on div "[PERSON_NAME]" at bounding box center [325, 9] width 61 height 9
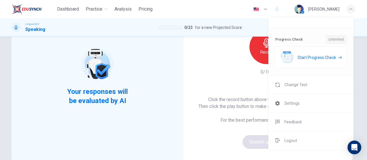
scroll to position [53, 0]
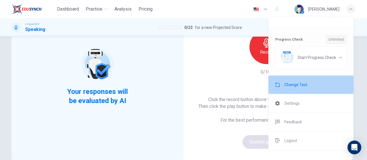
click at [312, 85] on li "Change Test" at bounding box center [311, 85] width 85 height 18
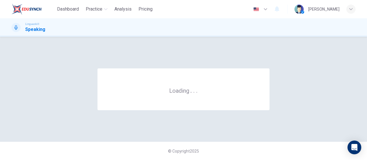
scroll to position [0, 0]
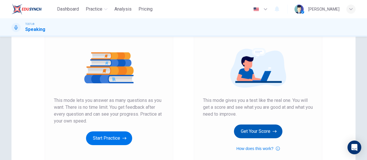
scroll to position [57, 0]
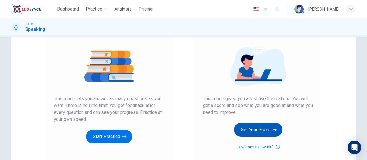
click at [258, 125] on button "Get Your Score" at bounding box center [258, 130] width 49 height 14
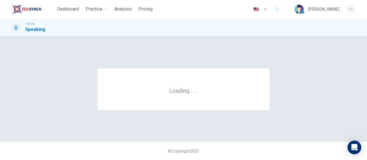
scroll to position [0, 0]
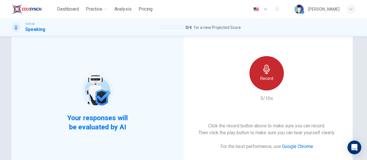
click at [269, 80] on h6 "Record" at bounding box center [267, 78] width 13 height 7
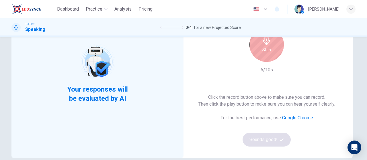
scroll to position [31, 0]
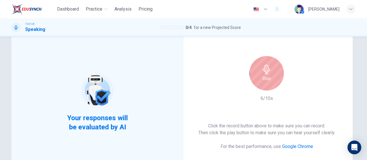
click at [266, 77] on h6 "Stop" at bounding box center [267, 78] width 9 height 7
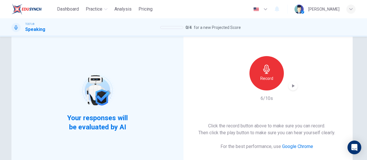
click at [294, 86] on icon "button" at bounding box center [293, 86] width 6 height 6
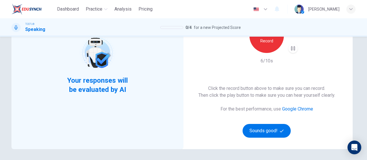
scroll to position [60, 0]
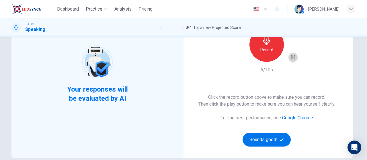
click at [292, 56] on icon "button" at bounding box center [293, 58] width 6 height 6
click at [293, 56] on icon "button" at bounding box center [293, 58] width 6 height 6
click at [292, 59] on icon "button" at bounding box center [293, 58] width 6 height 6
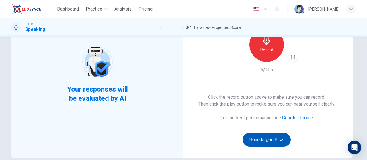
click at [280, 139] on icon "button" at bounding box center [282, 140] width 4 height 4
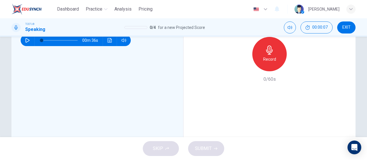
scroll to position [117, 0]
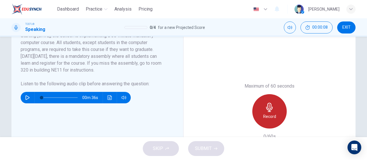
click at [263, 115] on h6 "Record" at bounding box center [269, 116] width 13 height 7
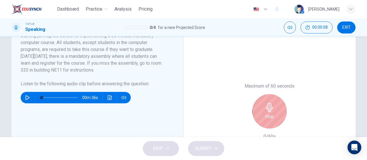
click at [274, 114] on div "Stop" at bounding box center [270, 111] width 34 height 34
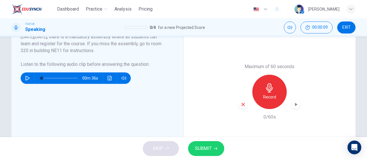
scroll to position [146, 0]
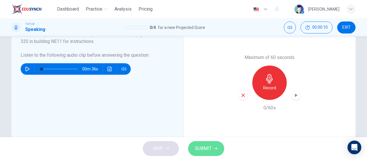
click at [201, 150] on span "SUBMIT" at bounding box center [203, 149] width 17 height 8
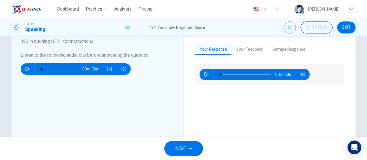
click at [205, 77] on button "button" at bounding box center [206, 74] width 9 height 11
type input "0"
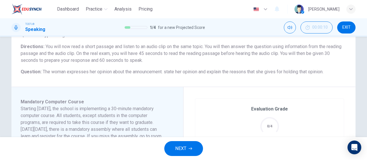
scroll to position [31, 0]
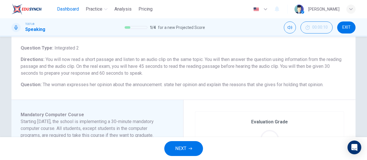
click at [69, 11] on span "Dashboard" at bounding box center [68, 9] width 22 height 7
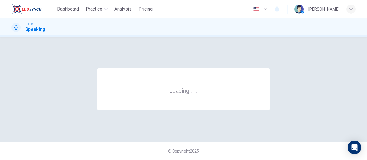
scroll to position [0, 0]
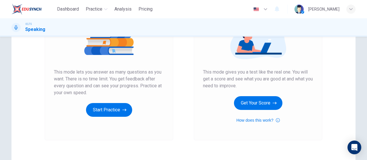
scroll to position [86, 0]
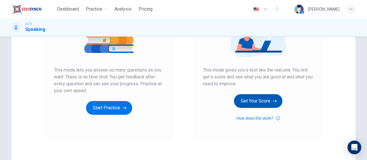
click at [273, 104] on icon "button" at bounding box center [275, 101] width 4 height 6
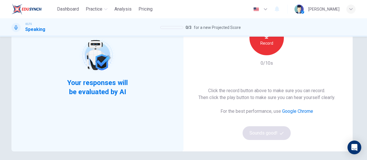
scroll to position [57, 0]
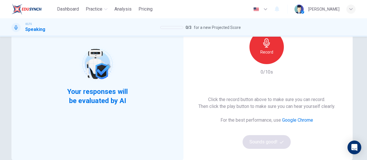
click at [271, 55] on h6 "Record" at bounding box center [267, 52] width 13 height 7
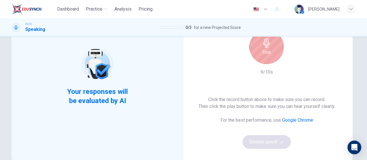
click at [268, 61] on div "Stop" at bounding box center [267, 47] width 34 height 34
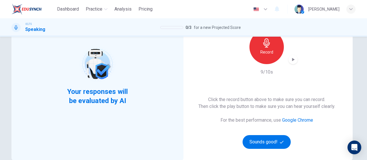
click at [289, 61] on div "button" at bounding box center [293, 59] width 9 height 9
click at [259, 143] on button "Sounds good!" at bounding box center [267, 142] width 48 height 14
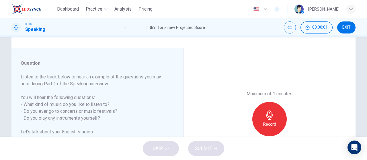
scroll to position [86, 0]
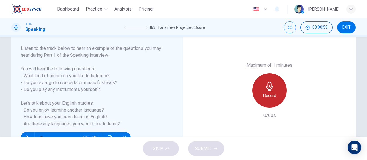
click at [270, 90] on icon "button" at bounding box center [269, 86] width 9 height 9
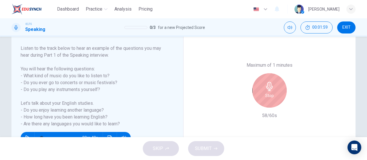
scroll to position [115, 0]
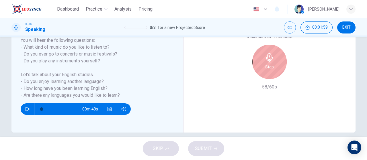
click at [271, 70] on h6 "Stop" at bounding box center [270, 67] width 9 height 7
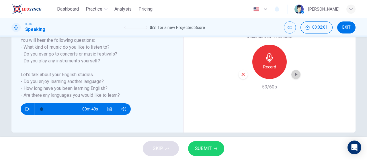
click at [294, 78] on div "button" at bounding box center [296, 74] width 9 height 9
click at [206, 148] on span "SUBMIT" at bounding box center [203, 149] width 17 height 8
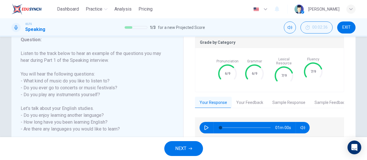
scroll to position [93, 0]
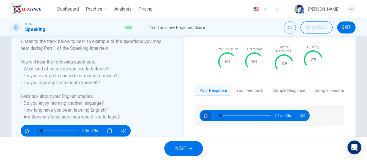
click at [202, 112] on button "button" at bounding box center [206, 115] width 9 height 11
type input "3"
click at [250, 87] on button "Your Feedback" at bounding box center [250, 91] width 36 height 12
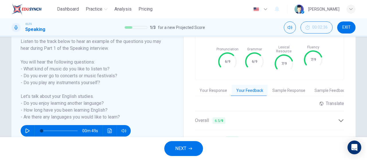
click at [290, 88] on button "Sample Response" at bounding box center [289, 91] width 42 height 12
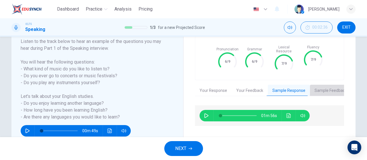
click at [321, 89] on button "Sample Feedback" at bounding box center [331, 91] width 42 height 12
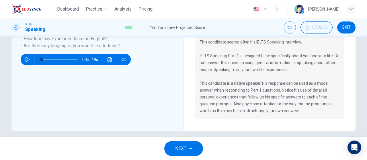
scroll to position [165, 0]
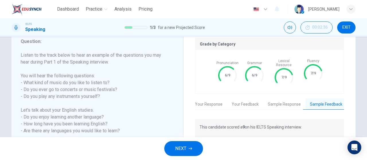
click at [252, 102] on button "Your Feedback" at bounding box center [245, 105] width 36 height 12
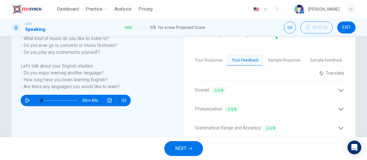
click at [339, 89] on icon at bounding box center [341, 90] width 5 height 3
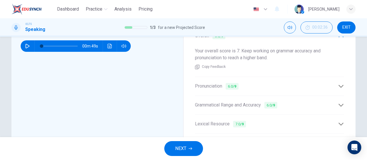
scroll to position [181, 0]
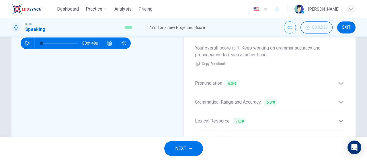
click at [339, 84] on div "Pronunciation 6.0 / 9" at bounding box center [269, 84] width 149 height 14
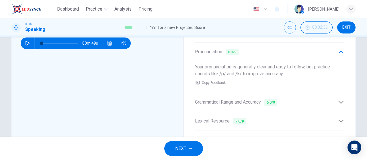
drag, startPoint x: 340, startPoint y: 99, endPoint x: 330, endPoint y: 96, distance: 10.6
click at [341, 100] on icon at bounding box center [341, 103] width 6 height 6
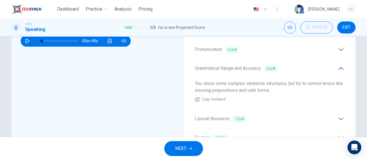
scroll to position [184, 0]
click at [185, 152] on span "NEXT" at bounding box center [180, 149] width 11 height 8
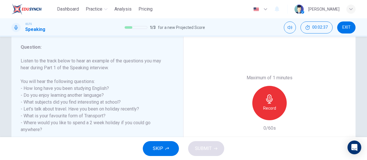
scroll to position [86, 0]
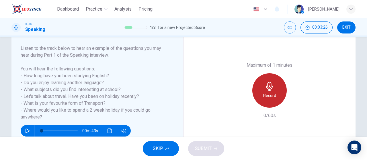
click at [267, 92] on h6 "Record" at bounding box center [269, 95] width 13 height 7
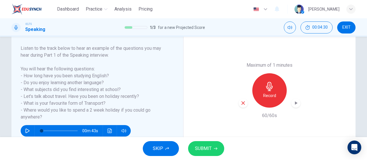
click at [295, 104] on icon "button" at bounding box center [296, 103] width 3 height 3
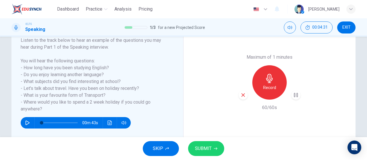
scroll to position [115, 0]
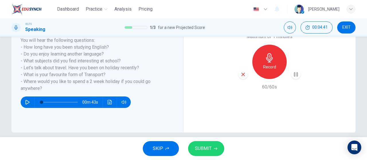
drag, startPoint x: 243, startPoint y: 75, endPoint x: 257, endPoint y: 74, distance: 14.7
click at [243, 75] on icon "button" at bounding box center [243, 74] width 3 height 3
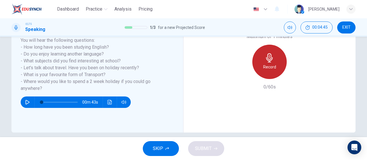
click at [266, 65] on h6 "Record" at bounding box center [269, 67] width 13 height 7
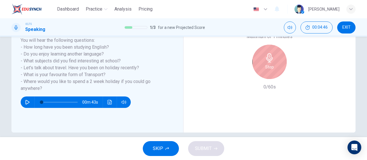
click at [266, 65] on h6 "Stop" at bounding box center [270, 67] width 9 height 7
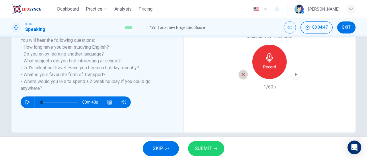
click at [241, 77] on div "button" at bounding box center [243, 74] width 9 height 9
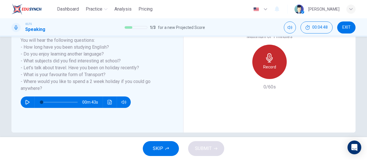
click at [268, 65] on h6 "Record" at bounding box center [269, 67] width 13 height 7
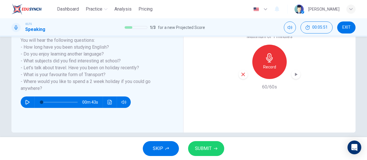
click at [293, 79] on div "Maximum of 1 minutes Record 60/60s" at bounding box center [270, 61] width 62 height 57
click at [299, 71] on div "Record" at bounding box center [270, 62] width 62 height 34
click at [297, 72] on icon "button" at bounding box center [296, 75] width 6 height 6
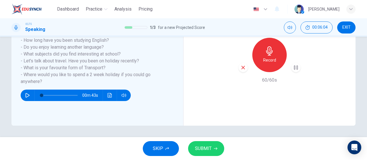
click at [210, 151] on span "SUBMIT" at bounding box center [203, 149] width 17 height 8
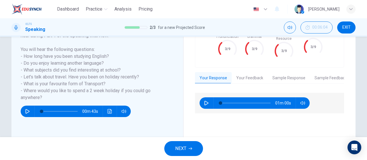
scroll to position [93, 0]
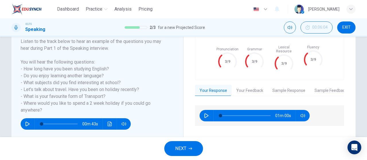
click at [212, 111] on div "01m 00s" at bounding box center [255, 115] width 110 height 11
click at [206, 115] on button "button" at bounding box center [206, 115] width 9 height 11
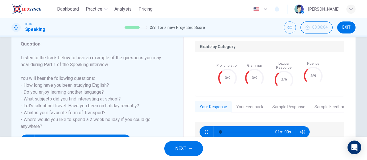
scroll to position [64, 0]
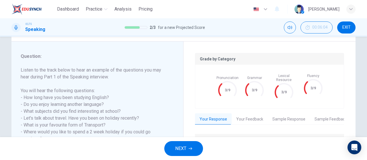
type input "3"
click at [244, 114] on button "Your Feedback" at bounding box center [250, 120] width 36 height 12
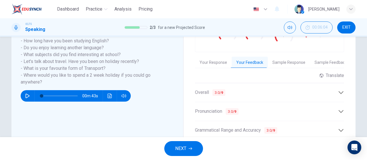
scroll to position [122, 0]
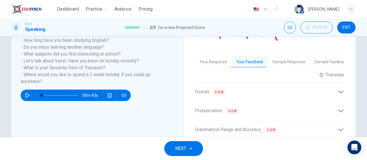
click at [272, 94] on div "Overall 3.0 / 9" at bounding box center [269, 92] width 149 height 14
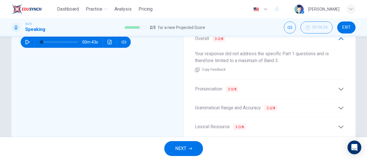
scroll to position [179, 0]
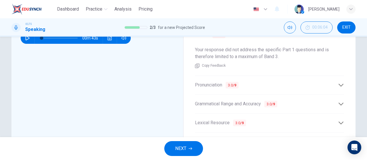
click at [308, 102] on div "Grammatical Range and Accuracy 3.0 / 9" at bounding box center [266, 104] width 143 height 7
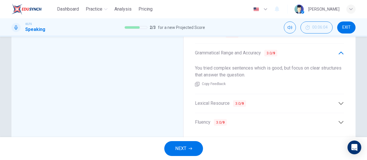
scroll to position [208, 0]
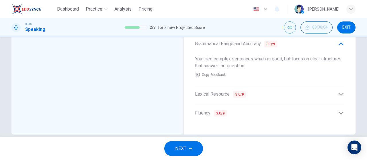
click at [310, 97] on div "Lexical Resource 3.0 / 9" at bounding box center [269, 95] width 149 height 14
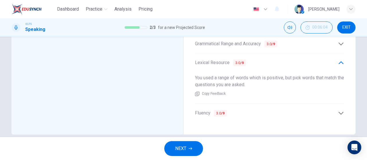
click at [185, 150] on span "NEXT" at bounding box center [180, 149] width 11 height 8
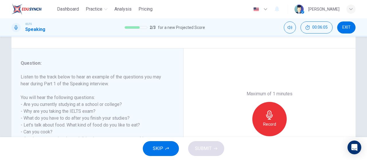
scroll to position [86, 0]
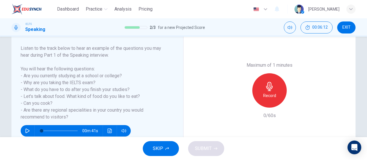
click at [267, 91] on icon "button" at bounding box center [269, 86] width 7 height 9
click at [208, 153] on span "SUBMIT" at bounding box center [203, 149] width 17 height 8
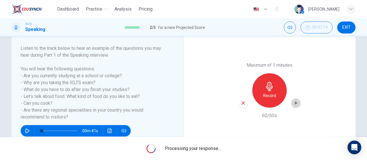
drag, startPoint x: 290, startPoint y: 102, endPoint x: 296, endPoint y: 106, distance: 6.8
click at [292, 103] on div "button" at bounding box center [296, 103] width 9 height 9
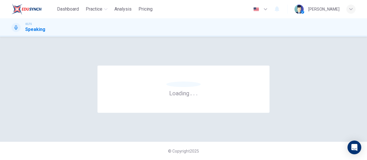
scroll to position [0, 0]
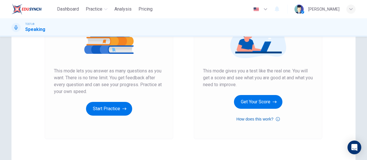
scroll to position [115, 0]
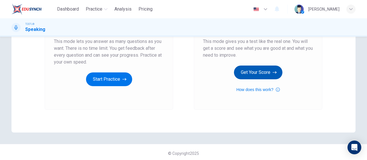
click at [269, 75] on button "Get Your Score" at bounding box center [258, 73] width 49 height 14
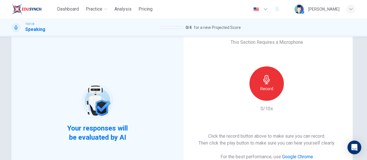
scroll to position [57, 0]
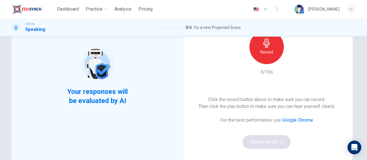
click at [265, 58] on div "Record" at bounding box center [267, 47] width 34 height 34
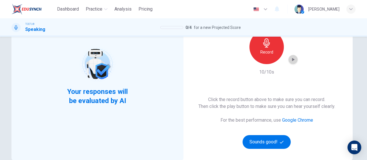
click at [289, 58] on div "button" at bounding box center [293, 59] width 9 height 9
click at [278, 143] on button "Sounds good!" at bounding box center [267, 142] width 48 height 14
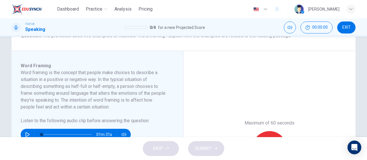
scroll to position [115, 0]
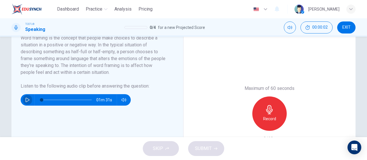
click at [24, 102] on button "button" at bounding box center [27, 99] width 9 height 11
click at [272, 112] on icon "button" at bounding box center [269, 109] width 9 height 9
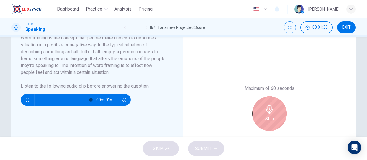
click at [269, 115] on div "Stop" at bounding box center [270, 114] width 34 height 34
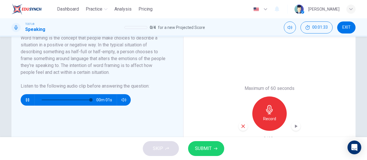
scroll to position [172, 0]
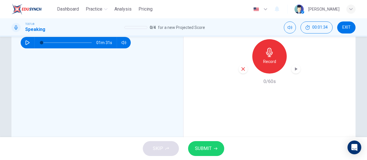
type input "0"
click at [213, 154] on button "SUBMIT" at bounding box center [206, 149] width 36 height 15
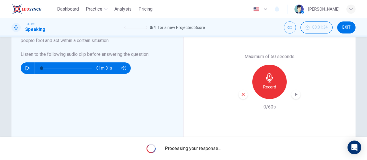
scroll to position [115, 0]
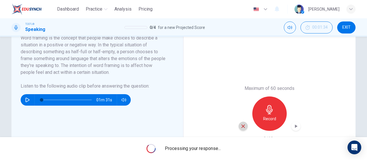
click at [241, 128] on icon "button" at bounding box center [243, 126] width 5 height 5
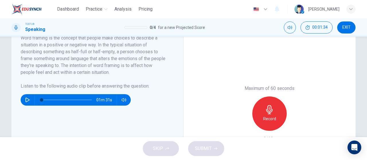
click at [166, 150] on div "SKIP SUBMIT" at bounding box center [183, 148] width 367 height 23
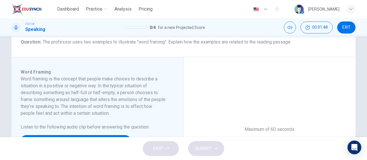
scroll to position [86, 0]
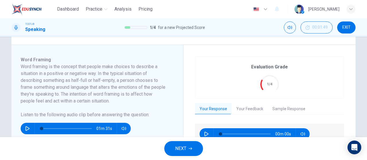
click at [242, 107] on button "Your Feedback" at bounding box center [250, 109] width 36 height 12
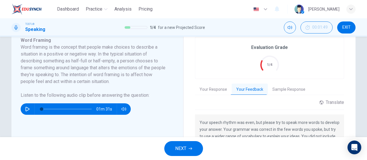
scroll to position [115, 0]
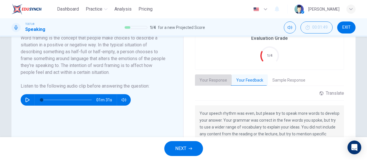
click at [216, 82] on button "Your Response" at bounding box center [213, 81] width 37 height 12
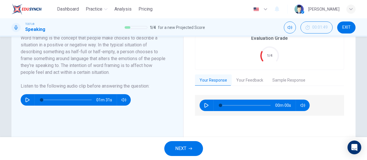
click at [190, 148] on icon "button" at bounding box center [190, 148] width 3 height 3
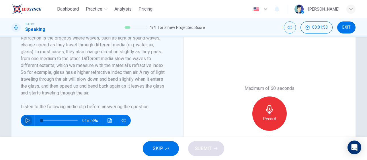
click at [26, 123] on icon "button" at bounding box center [28, 121] width 4 height 5
click at [162, 146] on span "SKIP" at bounding box center [158, 149] width 10 height 8
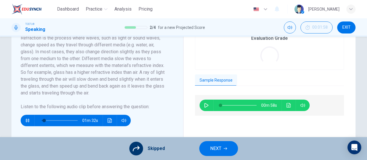
click at [139, 150] on icon at bounding box center [136, 149] width 7 height 7
type input "8"
click at [214, 147] on span "NEXT" at bounding box center [215, 149] width 11 height 8
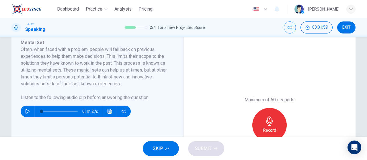
scroll to position [86, 0]
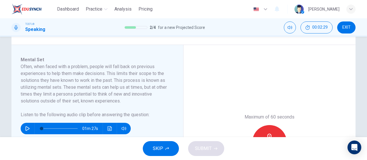
click at [26, 128] on icon "button" at bounding box center [27, 129] width 5 height 5
type input "0"
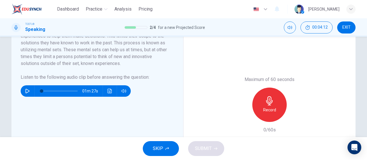
scroll to position [115, 0]
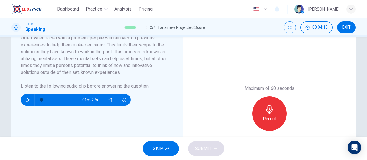
click at [270, 119] on h6 "Record" at bounding box center [269, 119] width 13 height 7
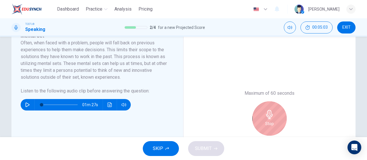
scroll to position [144, 0]
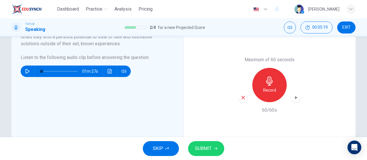
click at [294, 99] on icon "button" at bounding box center [296, 98] width 6 height 6
click at [201, 152] on span "SUBMIT" at bounding box center [203, 149] width 17 height 8
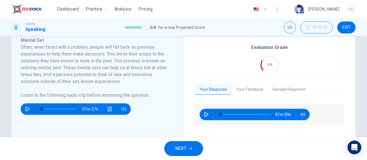
scroll to position [115, 0]
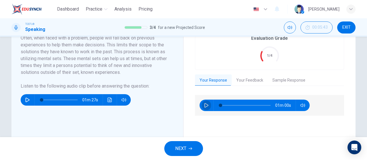
drag, startPoint x: 204, startPoint y: 104, endPoint x: 211, endPoint y: 98, distance: 9.0
click at [204, 104] on icon "button" at bounding box center [206, 105] width 5 height 5
type input "0"
click at [255, 73] on div "Evaluation Grade 1/4 Your Response Your Feedback Sample Response 01m 00s Transl…" at bounding box center [269, 114] width 149 height 172
click at [247, 80] on button "Your Feedback" at bounding box center [250, 81] width 36 height 12
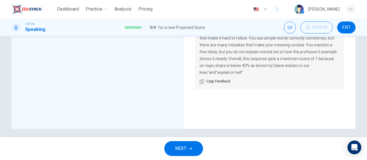
scroll to position [200, 0]
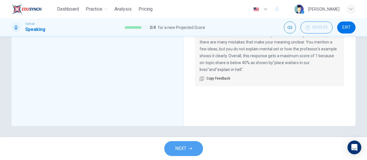
click at [189, 154] on button "NEXT" at bounding box center [183, 149] width 39 height 15
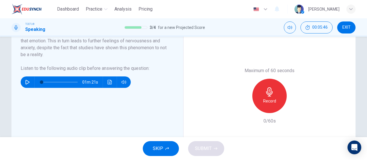
scroll to position [144, 0]
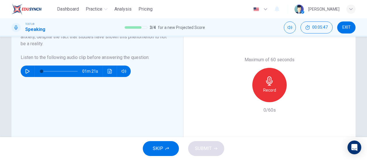
click at [162, 146] on span "SKIP" at bounding box center [158, 149] width 10 height 8
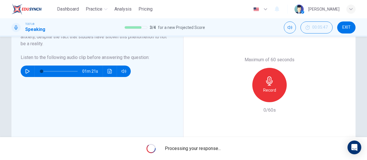
scroll to position [0, 0]
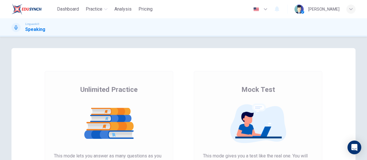
scroll to position [57, 0]
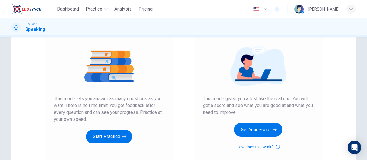
click at [272, 138] on div "Mock Test This mode gives you a test like the real one. You will get a score an…" at bounding box center [258, 89] width 110 height 123
click at [272, 135] on button "Get Your Score" at bounding box center [258, 130] width 49 height 14
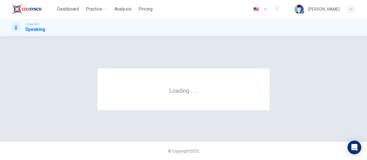
scroll to position [0, 0]
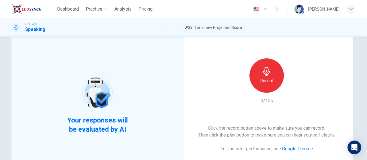
click at [263, 82] on h6 "Record" at bounding box center [267, 80] width 13 height 7
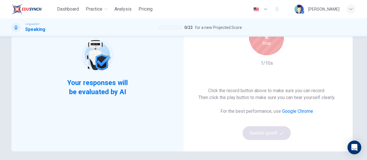
scroll to position [57, 0]
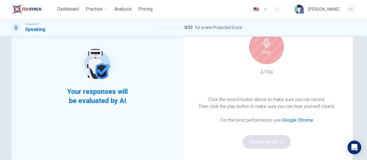
click at [270, 49] on div "Stop" at bounding box center [267, 47] width 34 height 34
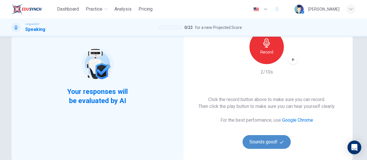
click at [268, 146] on button "Sounds good!" at bounding box center [267, 142] width 48 height 14
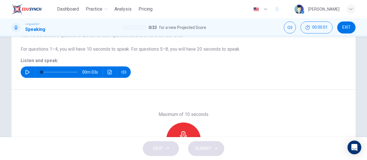
click at [25, 73] on icon "button" at bounding box center [27, 72] width 5 height 5
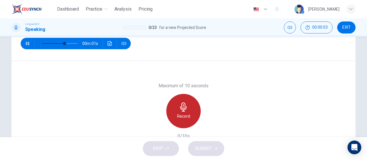
click at [178, 119] on h6 "Record" at bounding box center [183, 116] width 13 height 7
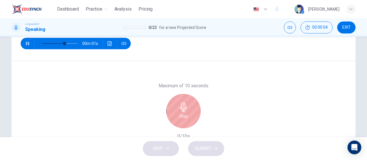
type input "0"
click at [178, 119] on div "Stop" at bounding box center [183, 111] width 34 height 34
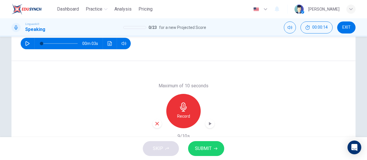
scroll to position [115, 0]
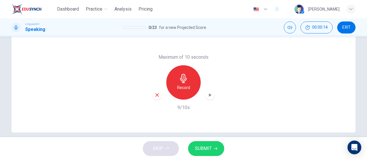
click at [199, 148] on span "SUBMIT" at bounding box center [203, 149] width 17 height 8
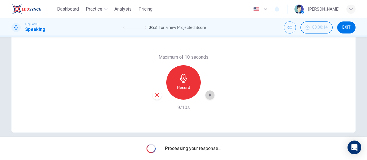
click at [208, 97] on icon "button" at bounding box center [210, 95] width 6 height 6
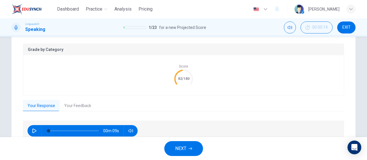
click at [30, 131] on button "button" at bounding box center [34, 130] width 9 height 11
type input "0"
click at [65, 108] on button "Your Feedback" at bounding box center [78, 106] width 36 height 12
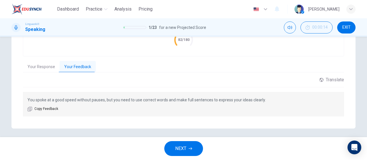
scroll to position [156, 0]
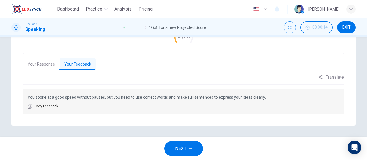
click at [182, 146] on span "NEXT" at bounding box center [180, 149] width 11 height 8
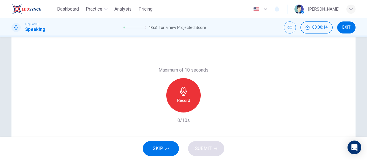
scroll to position [93, 0]
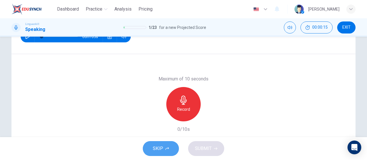
click at [168, 154] on button "SKIP" at bounding box center [161, 149] width 36 height 15
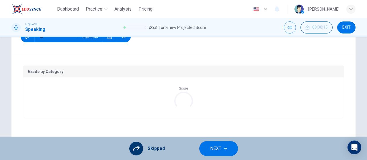
click at [217, 150] on span "NEXT" at bounding box center [215, 149] width 11 height 8
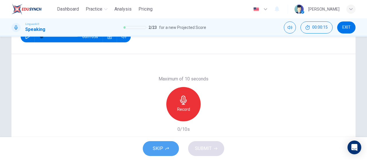
drag, startPoint x: 153, startPoint y: 151, endPoint x: 163, endPoint y: 150, distance: 9.8
click at [154, 151] on span "SKIP" at bounding box center [158, 149] width 10 height 8
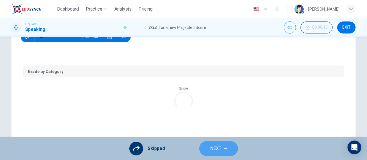
click at [213, 148] on span "NEXT" at bounding box center [215, 149] width 11 height 8
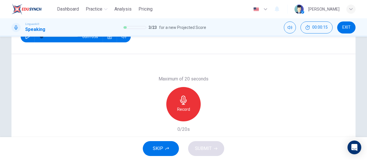
click at [157, 148] on span "SKIP" at bounding box center [158, 149] width 10 height 8
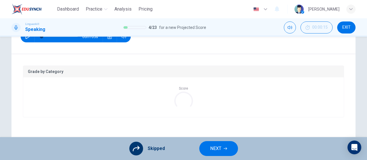
drag, startPoint x: 217, startPoint y: 148, endPoint x: 210, endPoint y: 151, distance: 8.1
click at [217, 149] on span "NEXT" at bounding box center [215, 149] width 11 height 8
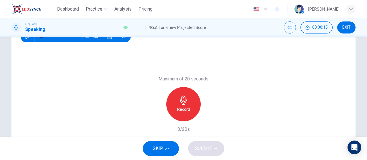
click at [155, 153] on button "SKIP" at bounding box center [161, 149] width 36 height 15
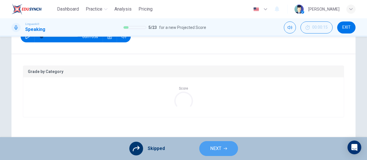
click at [222, 150] on button "NEXT" at bounding box center [218, 149] width 39 height 15
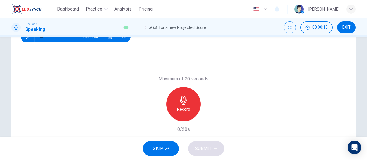
click at [159, 150] on span "SKIP" at bounding box center [158, 149] width 10 height 8
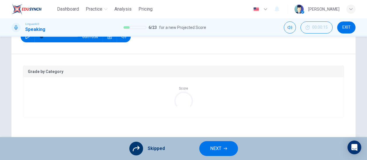
click at [213, 149] on span "NEXT" at bounding box center [215, 149] width 11 height 8
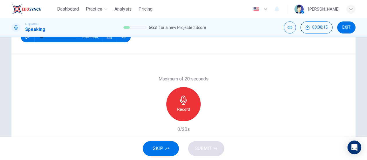
click at [170, 148] on button "SKIP" at bounding box center [161, 149] width 36 height 15
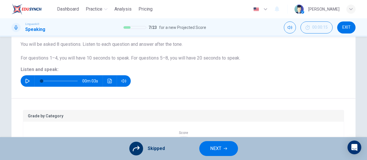
scroll to position [36, 0]
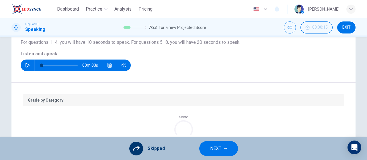
click at [26, 66] on icon "button" at bounding box center [27, 65] width 5 height 5
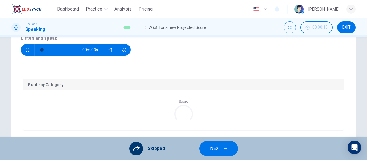
scroll to position [93, 0]
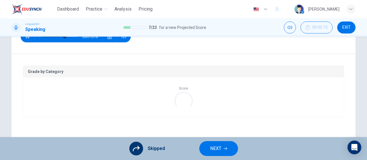
type input "0"
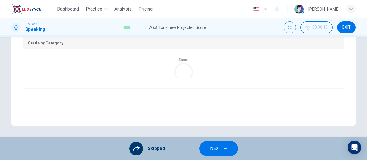
click at [222, 155] on button "NEXT" at bounding box center [218, 149] width 39 height 15
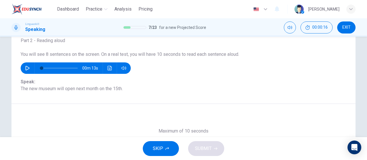
scroll to position [36, 0]
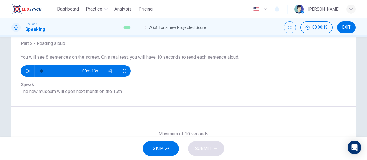
click at [150, 147] on button "SKIP" at bounding box center [161, 149] width 36 height 15
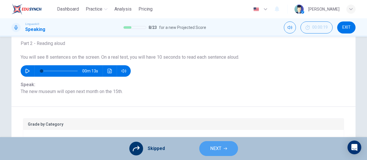
click at [225, 151] on button "NEXT" at bounding box center [218, 149] width 39 height 15
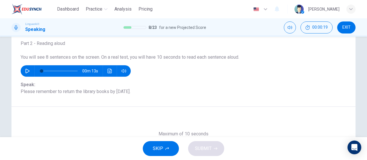
click at [169, 149] on button "SKIP" at bounding box center [161, 149] width 36 height 15
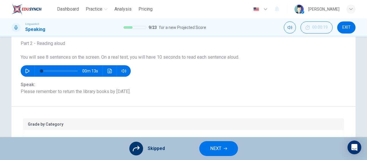
click at [218, 149] on span "NEXT" at bounding box center [215, 149] width 11 height 8
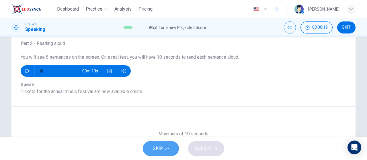
drag, startPoint x: 158, startPoint y: 148, endPoint x: 162, endPoint y: 149, distance: 3.7
click at [158, 148] on span "SKIP" at bounding box center [158, 149] width 10 height 8
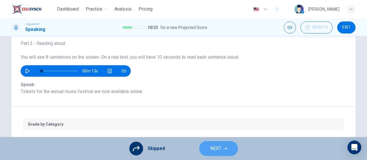
click at [220, 150] on span "NEXT" at bounding box center [215, 149] width 11 height 8
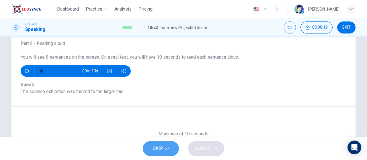
click at [158, 152] on span "SKIP" at bounding box center [158, 149] width 10 height 8
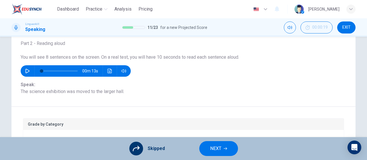
click at [220, 149] on span "NEXT" at bounding box center [215, 149] width 11 height 8
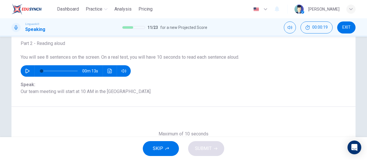
click at [161, 151] on span "SKIP" at bounding box center [158, 149] width 10 height 8
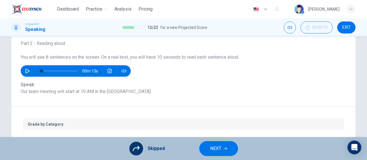
click at [213, 151] on span "NEXT" at bounding box center [215, 149] width 11 height 8
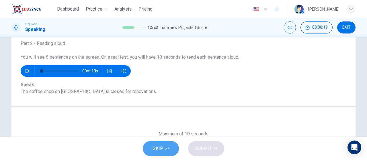
drag, startPoint x: 156, startPoint y: 151, endPoint x: 161, endPoint y: 152, distance: 5.2
click at [156, 152] on span "SKIP" at bounding box center [158, 149] width 10 height 8
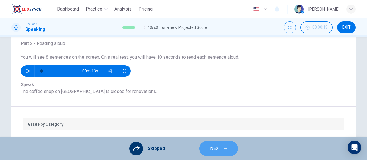
click at [214, 148] on span "NEXT" at bounding box center [215, 149] width 11 height 8
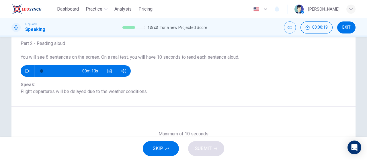
click at [155, 150] on span "SKIP" at bounding box center [158, 149] width 10 height 8
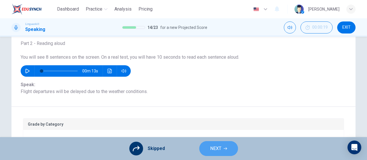
click at [210, 147] on span "NEXT" at bounding box center [215, 149] width 11 height 8
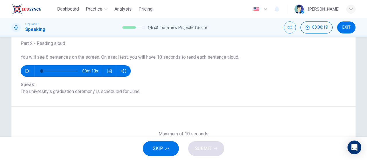
click at [149, 150] on button "SKIP" at bounding box center [161, 149] width 36 height 15
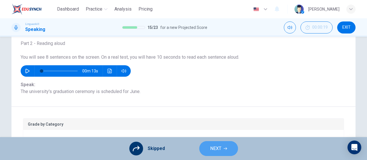
click at [217, 148] on span "NEXT" at bounding box center [215, 149] width 11 height 8
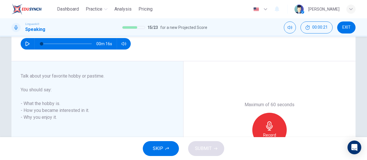
scroll to position [28, 0]
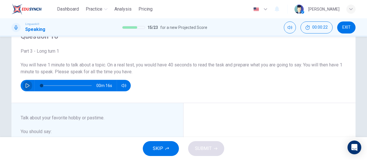
click at [26, 89] on button "button" at bounding box center [27, 85] width 9 height 11
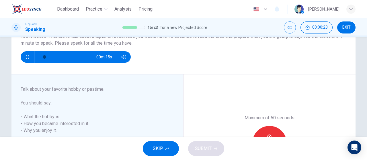
scroll to position [85, 0]
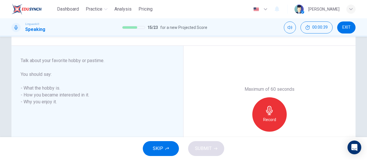
type input "0"
click at [266, 118] on h6 "Record" at bounding box center [269, 120] width 13 height 7
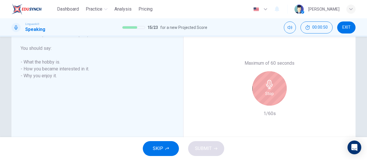
scroll to position [114, 0]
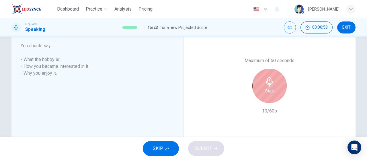
click at [271, 94] on h6 "Stop" at bounding box center [270, 91] width 9 height 7
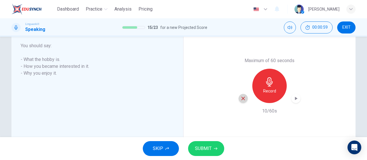
click at [242, 98] on icon "button" at bounding box center [243, 98] width 3 height 3
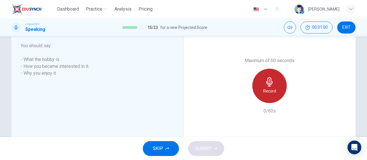
click at [266, 91] on h6 "Record" at bounding box center [269, 91] width 13 height 7
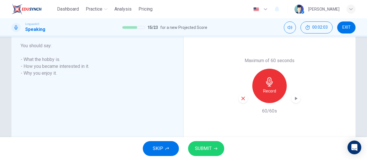
click at [295, 100] on icon "button" at bounding box center [296, 98] width 3 height 3
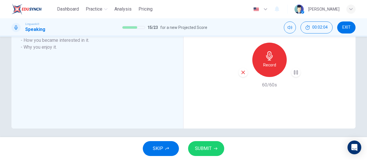
scroll to position [143, 0]
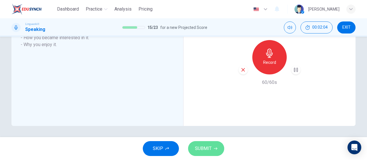
drag, startPoint x: 214, startPoint y: 151, endPoint x: 227, endPoint y: 139, distance: 18.1
click at [214, 151] on button "SUBMIT" at bounding box center [206, 149] width 36 height 15
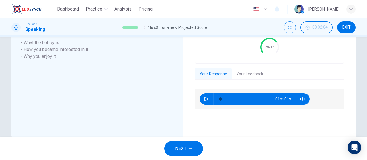
scroll to position [154, 0]
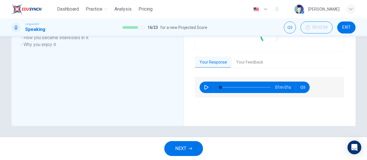
click at [242, 62] on button "Your Feedback" at bounding box center [250, 63] width 36 height 12
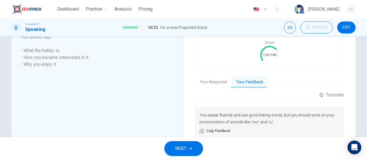
scroll to position [125, 0]
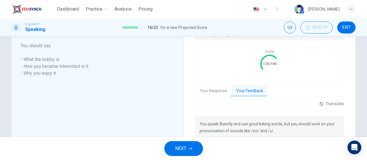
click at [211, 93] on button "Your Response" at bounding box center [213, 91] width 37 height 12
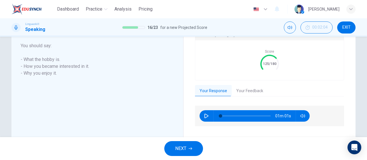
click at [204, 117] on icon "button" at bounding box center [206, 116] width 5 height 5
type input "11"
click at [193, 150] on button "NEXT" at bounding box center [183, 149] width 39 height 15
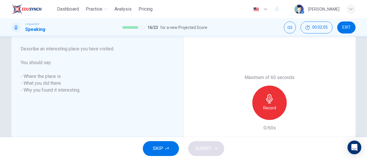
scroll to position [85, 0]
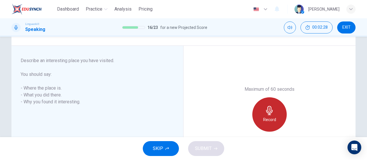
click at [256, 118] on div "Record" at bounding box center [270, 115] width 34 height 34
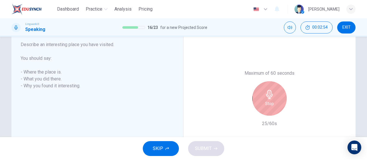
scroll to position [114, 0]
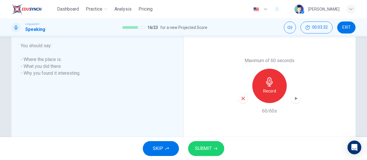
click at [298, 102] on div "Record" at bounding box center [270, 86] width 62 height 34
click at [296, 101] on icon "button" at bounding box center [296, 99] width 6 height 6
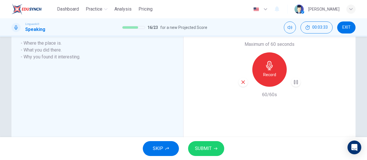
scroll to position [143, 0]
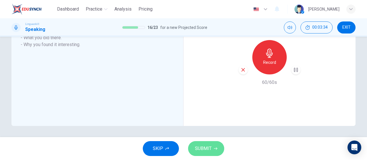
click at [207, 153] on button "SUBMIT" at bounding box center [206, 149] width 36 height 15
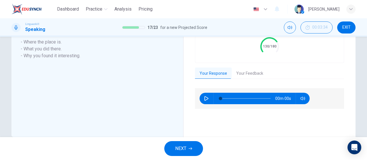
scroll to position [125, 0]
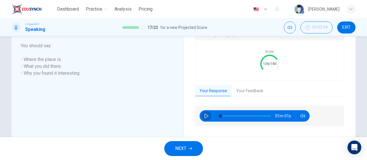
click at [204, 120] on button "button" at bounding box center [206, 116] width 9 height 11
type input "2"
click at [248, 89] on button "Your Feedback" at bounding box center [250, 91] width 36 height 12
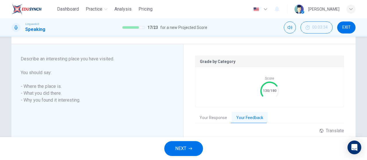
scroll to position [97, 0]
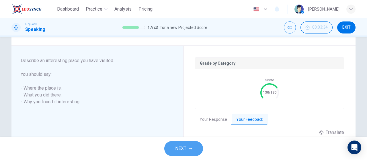
click at [192, 149] on icon "button" at bounding box center [190, 149] width 3 height 3
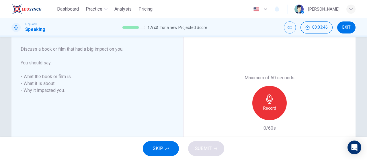
click at [290, 109] on div "Record" at bounding box center [270, 103] width 62 height 34
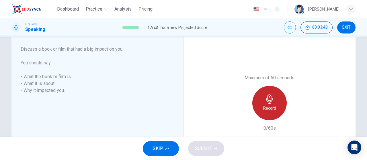
click at [276, 105] on div "Record" at bounding box center [270, 103] width 34 height 34
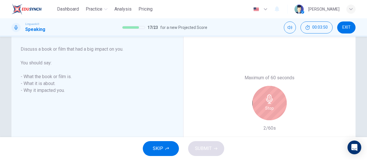
click at [276, 105] on div "Stop" at bounding box center [270, 103] width 34 height 34
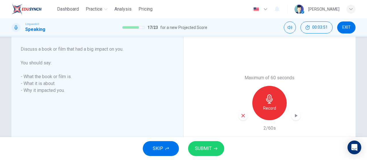
click at [245, 118] on div "button" at bounding box center [243, 115] width 9 height 9
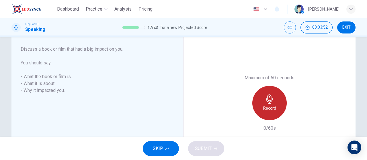
click at [274, 108] on h6 "Record" at bounding box center [269, 108] width 13 height 7
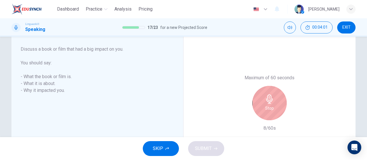
click at [272, 109] on h6 "Stop" at bounding box center [270, 108] width 9 height 7
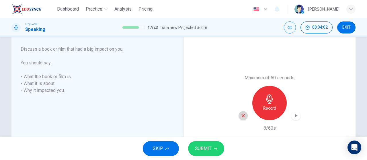
click at [242, 115] on icon "button" at bounding box center [243, 115] width 5 height 5
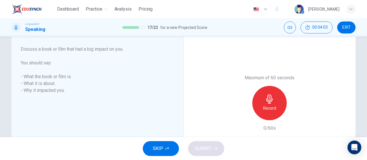
click at [264, 110] on h6 "Record" at bounding box center [269, 108] width 13 height 7
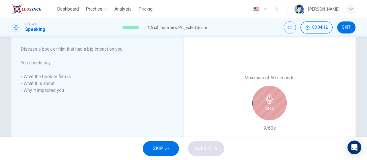
click at [266, 110] on h6 "Stop" at bounding box center [270, 108] width 9 height 7
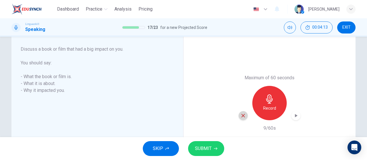
click at [243, 117] on icon "button" at bounding box center [243, 115] width 3 height 3
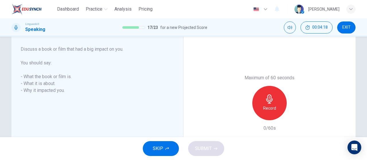
click at [266, 108] on h6 "Record" at bounding box center [269, 108] width 13 height 7
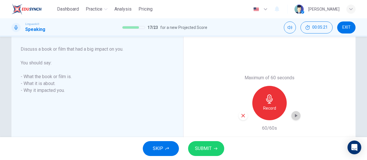
drag, startPoint x: 296, startPoint y: 115, endPoint x: 292, endPoint y: 115, distance: 4.3
click at [296, 115] on icon "button" at bounding box center [296, 116] width 6 height 6
click at [206, 149] on span "SUBMIT" at bounding box center [203, 149] width 17 height 8
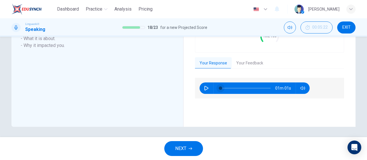
scroll to position [154, 0]
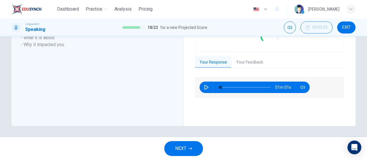
drag, startPoint x: 204, startPoint y: 88, endPoint x: 215, endPoint y: 79, distance: 14.3
click at [205, 87] on icon "button" at bounding box center [206, 87] width 5 height 5
type input "0"
click at [250, 64] on button "Your Feedback" at bounding box center [250, 63] width 36 height 12
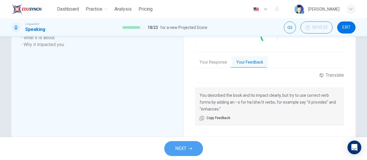
click at [198, 145] on button "NEXT" at bounding box center [183, 149] width 39 height 15
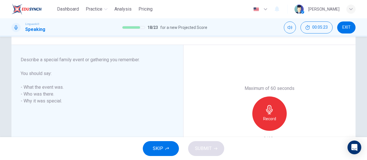
scroll to position [85, 0]
